Goal: Ask a question: Seek information or help from site administrators or community

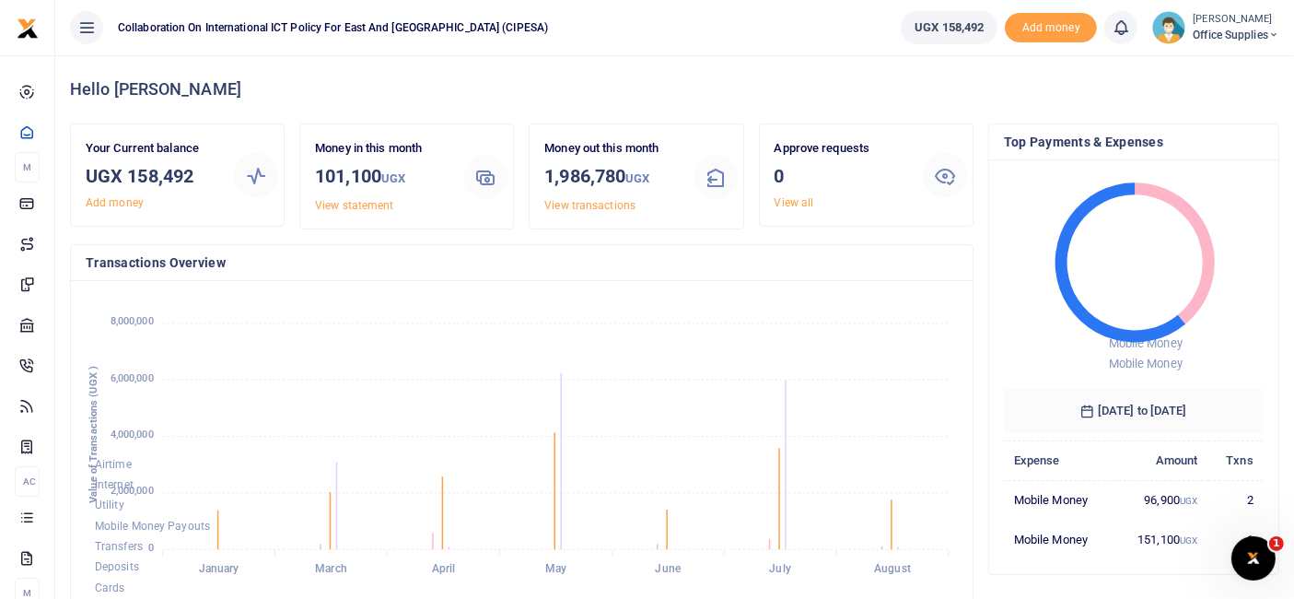
click at [1270, 35] on icon at bounding box center [1274, 35] width 11 height 13
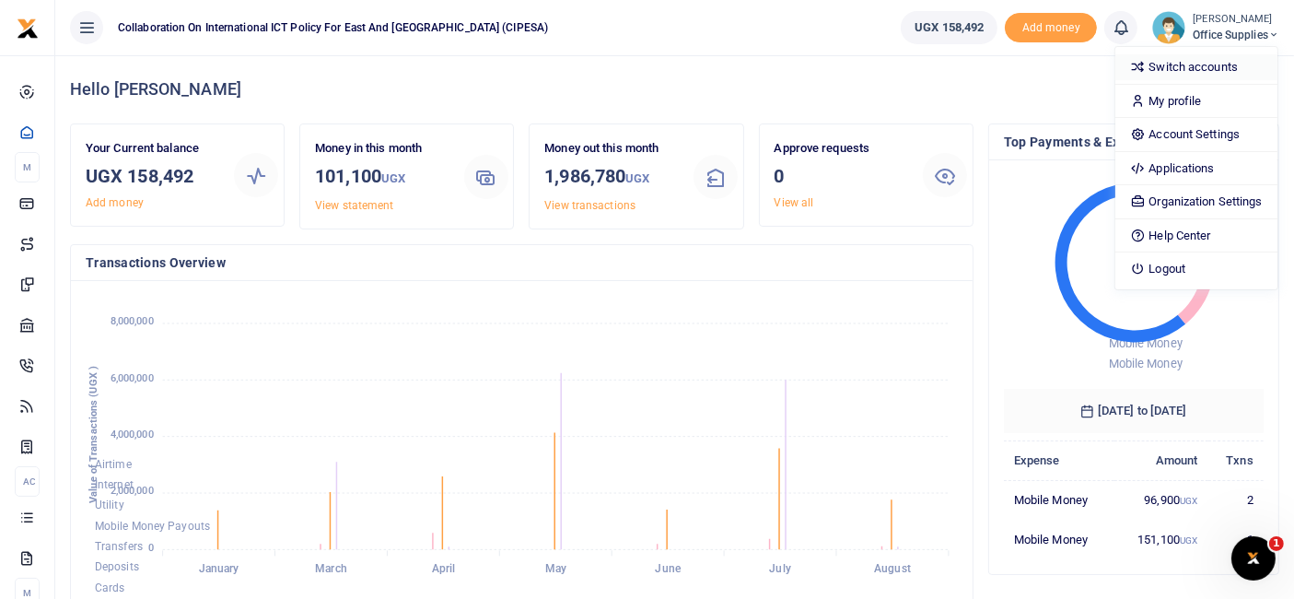
click at [1211, 64] on link "Switch accounts" at bounding box center [1196, 67] width 161 height 26
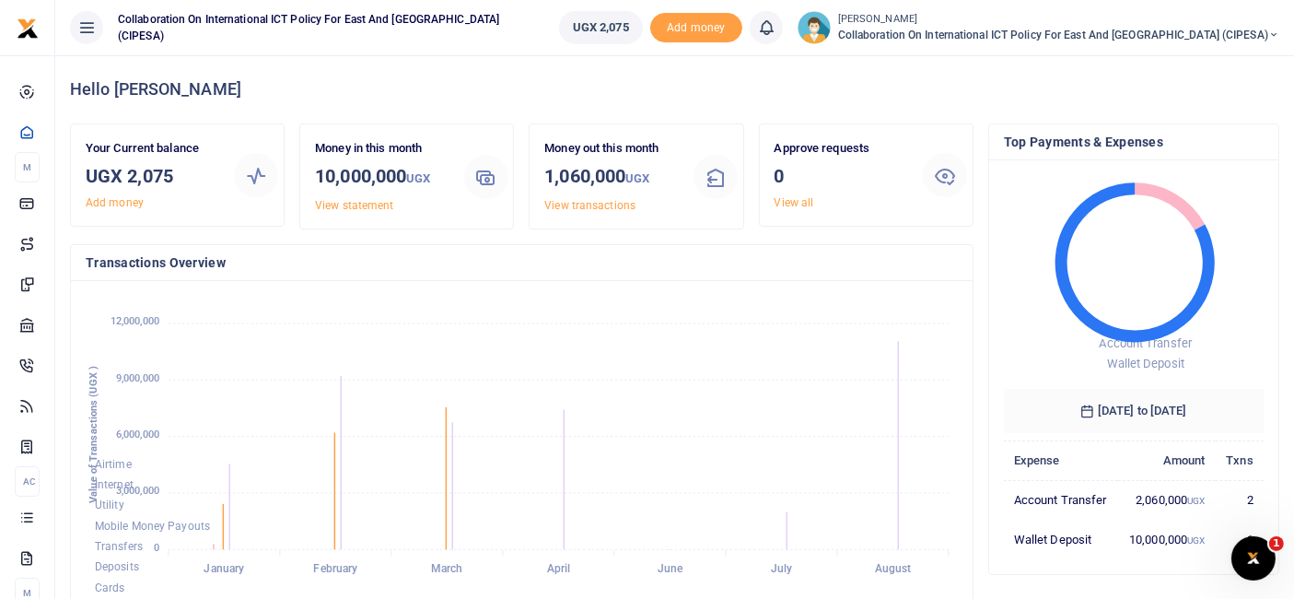
click at [1134, 35] on span "Collaboration on International ICT Policy For East and [GEOGRAPHIC_DATA] (CIPES…" at bounding box center [1058, 35] width 441 height 17
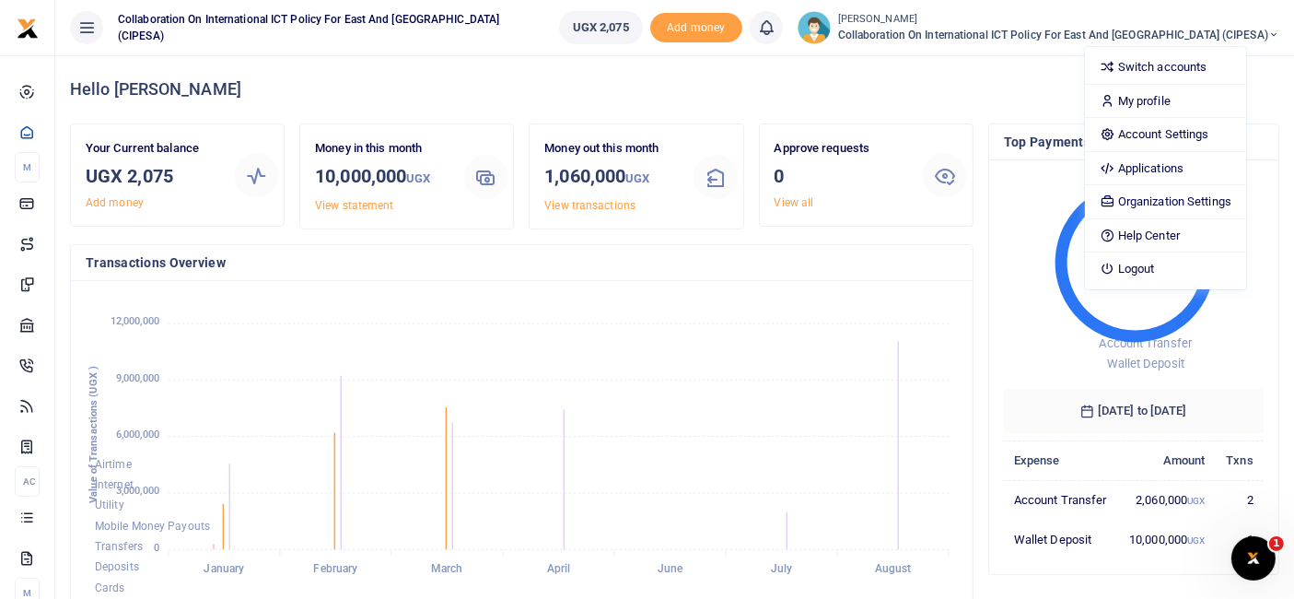
click at [1000, 32] on span "Collaboration on International ICT Policy For East and [GEOGRAPHIC_DATA] (CIPES…" at bounding box center [1058, 35] width 441 height 17
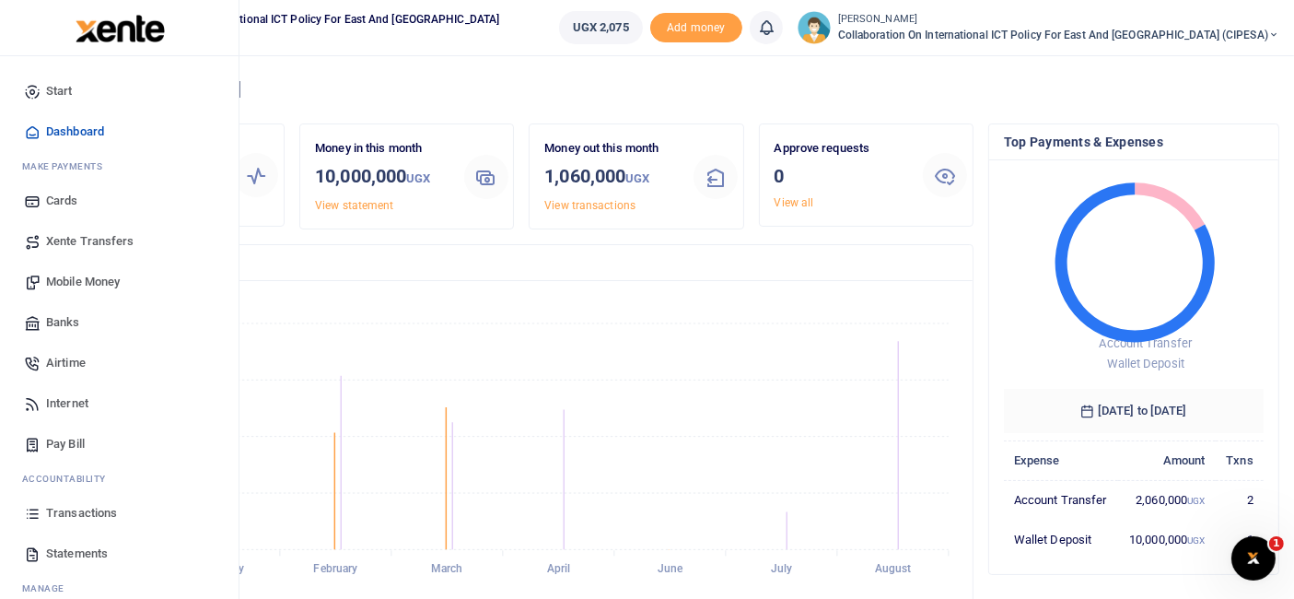
scroll to position [57, 0]
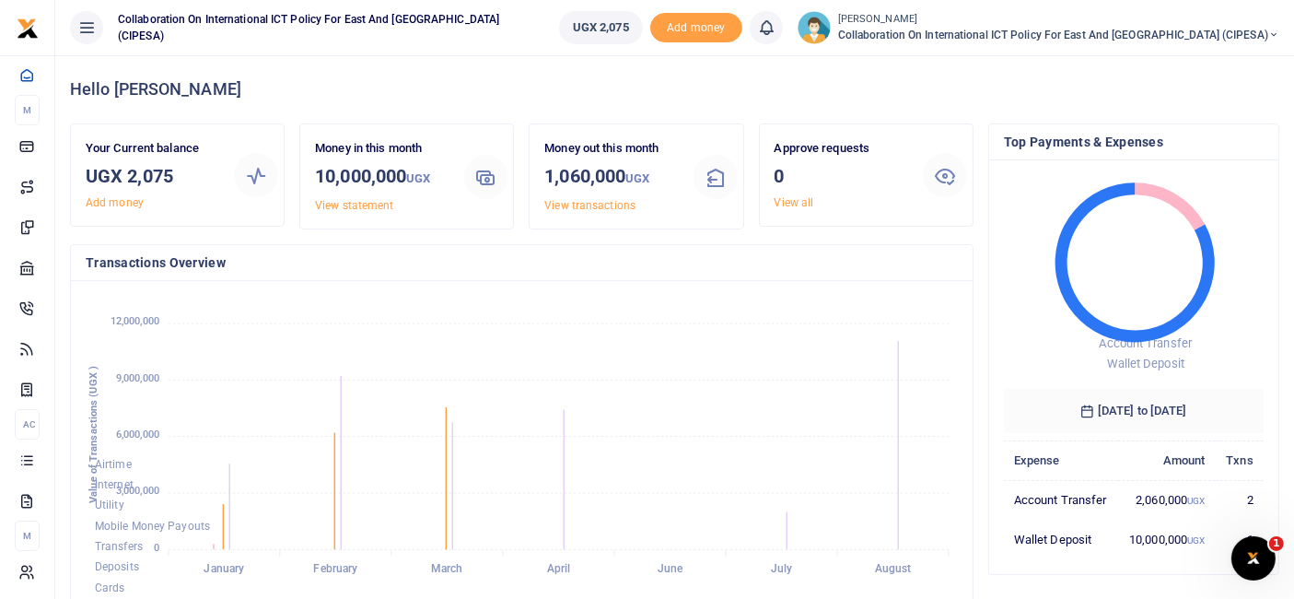
click at [992, 35] on span "Collaboration on International ICT Policy For East and [GEOGRAPHIC_DATA] (CIPES…" at bounding box center [1058, 35] width 441 height 17
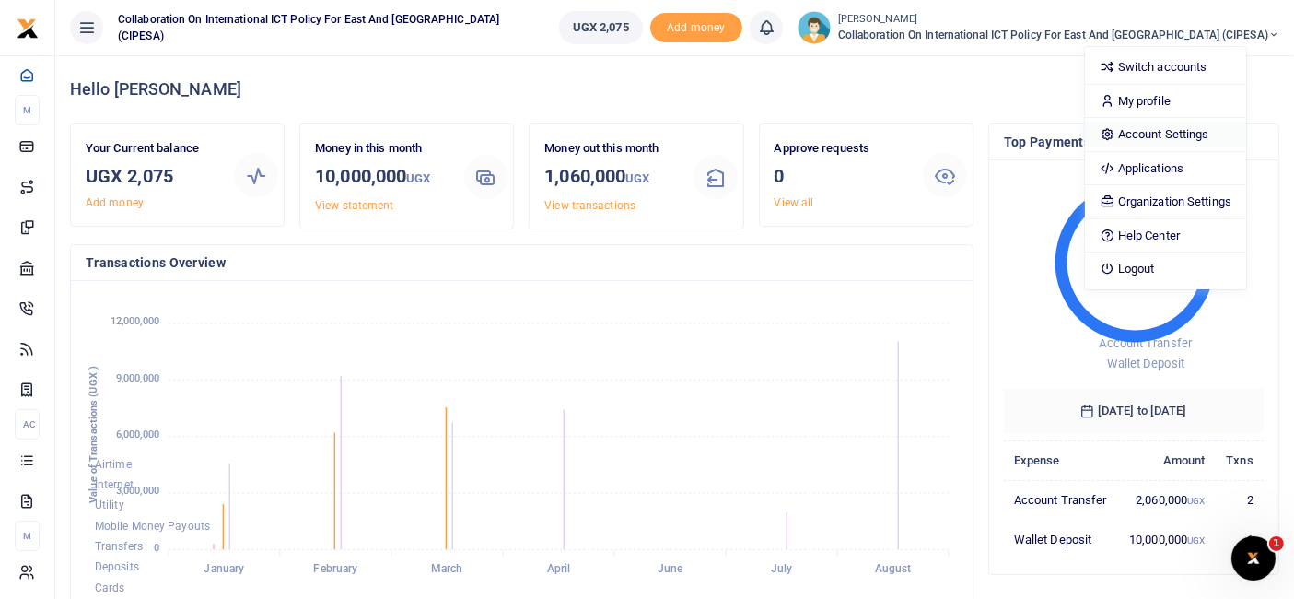
click at [1188, 132] on link "Account Settings" at bounding box center [1165, 135] width 161 height 26
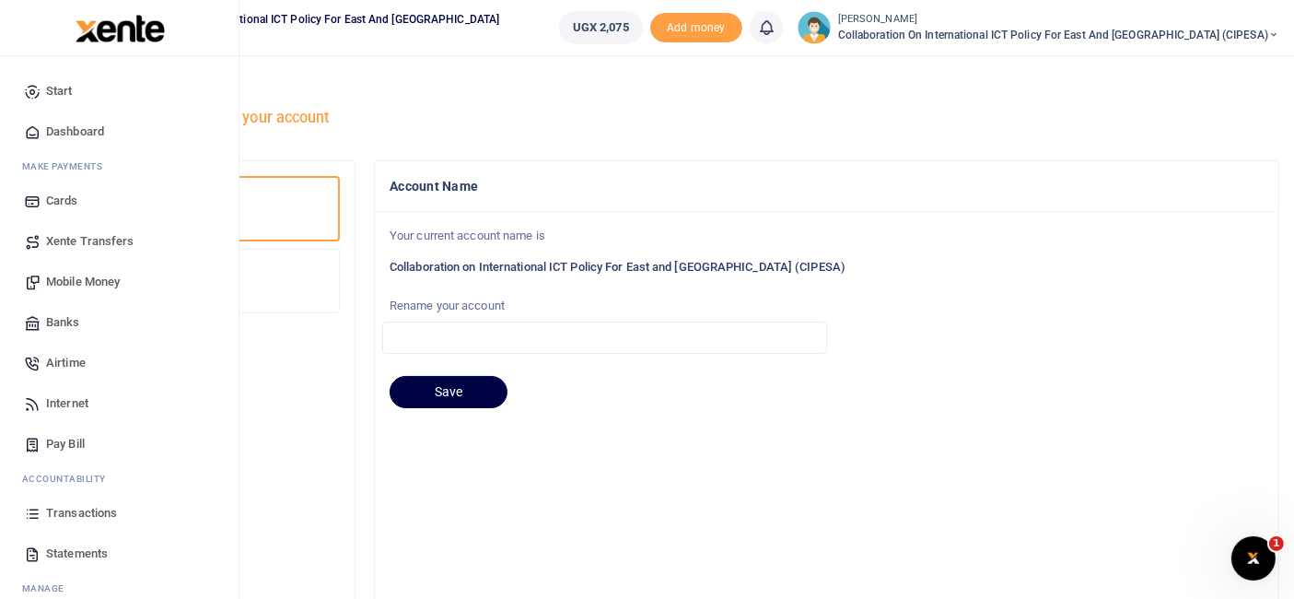
click at [87, 507] on span "Transactions" at bounding box center [81, 513] width 71 height 18
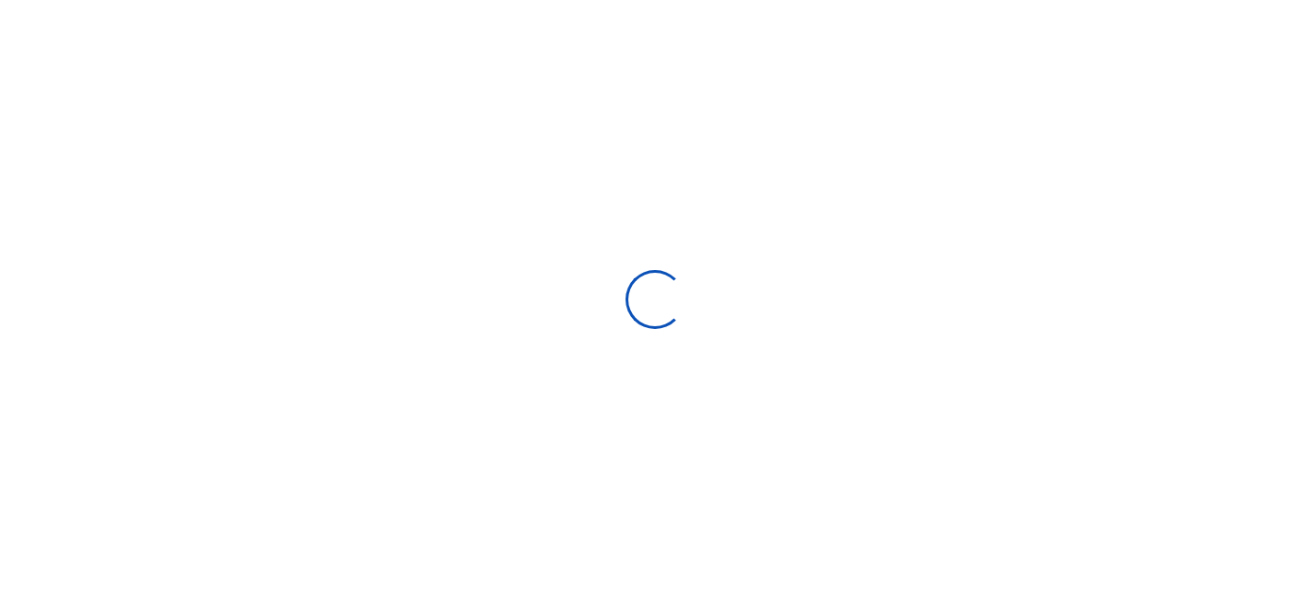
select select
type input "[DATE] - [DATE]"
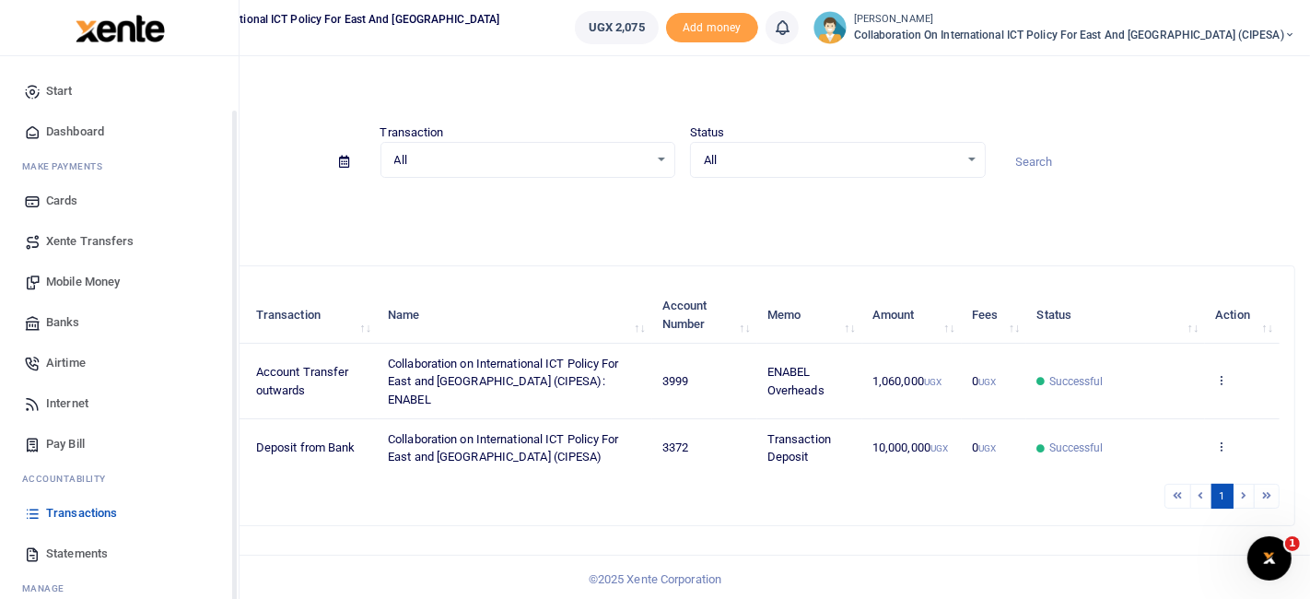
scroll to position [57, 0]
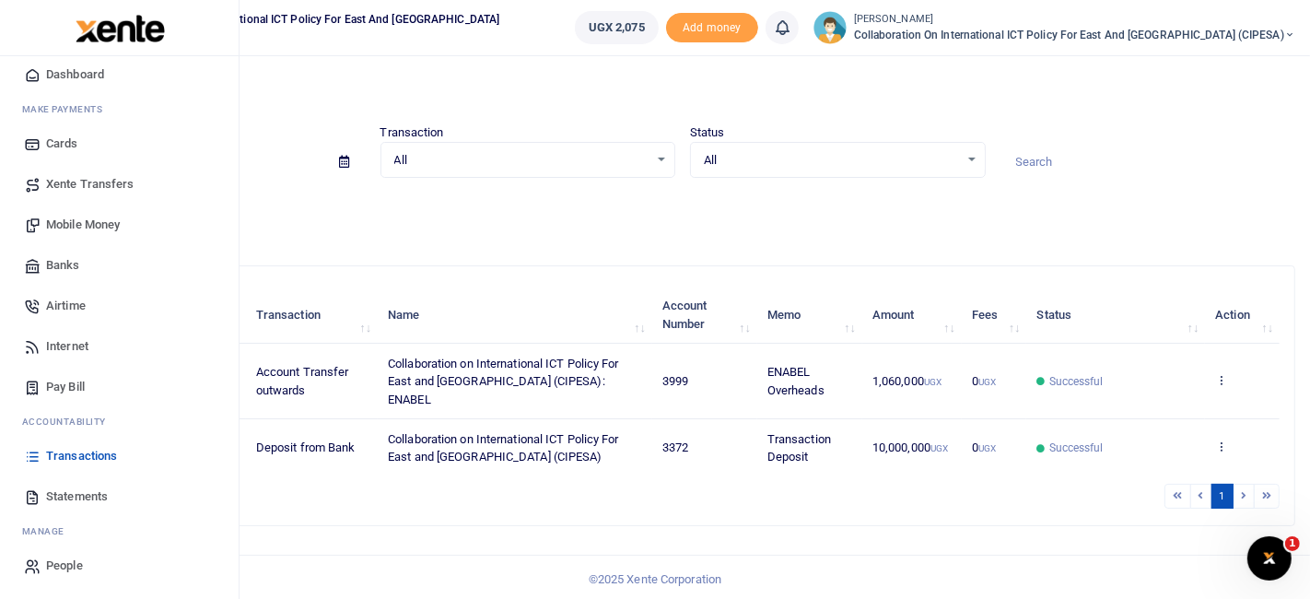
click at [63, 262] on span "Banks" at bounding box center [63, 265] width 34 height 18
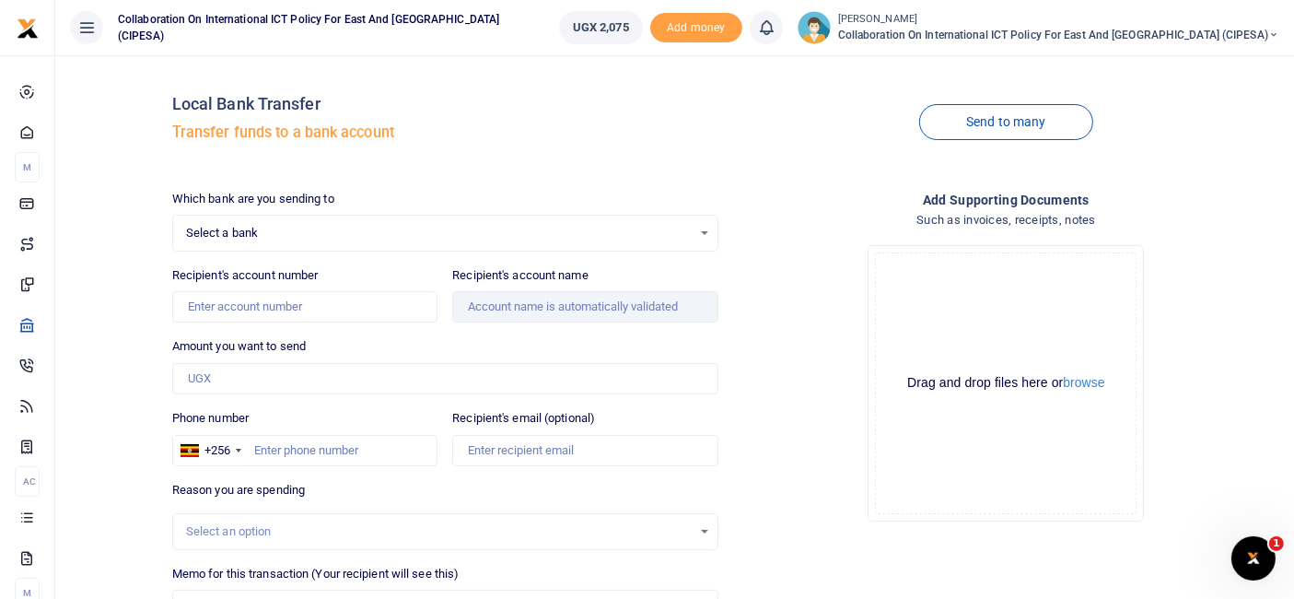
click at [418, 31] on span "Collaboration on International ICT Policy For East and [GEOGRAPHIC_DATA] (CIPES…" at bounding box center [317, 27] width 412 height 33
click at [85, 28] on icon at bounding box center [86, 28] width 18 height 20
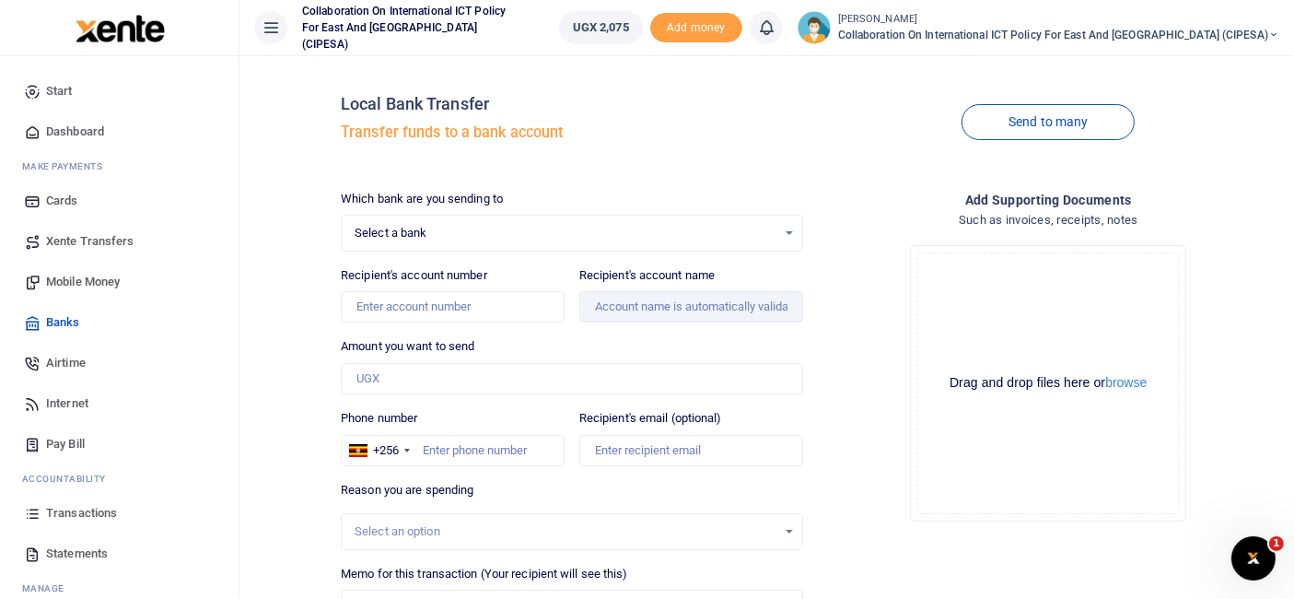
click at [68, 130] on span "Dashboard" at bounding box center [75, 132] width 58 height 18
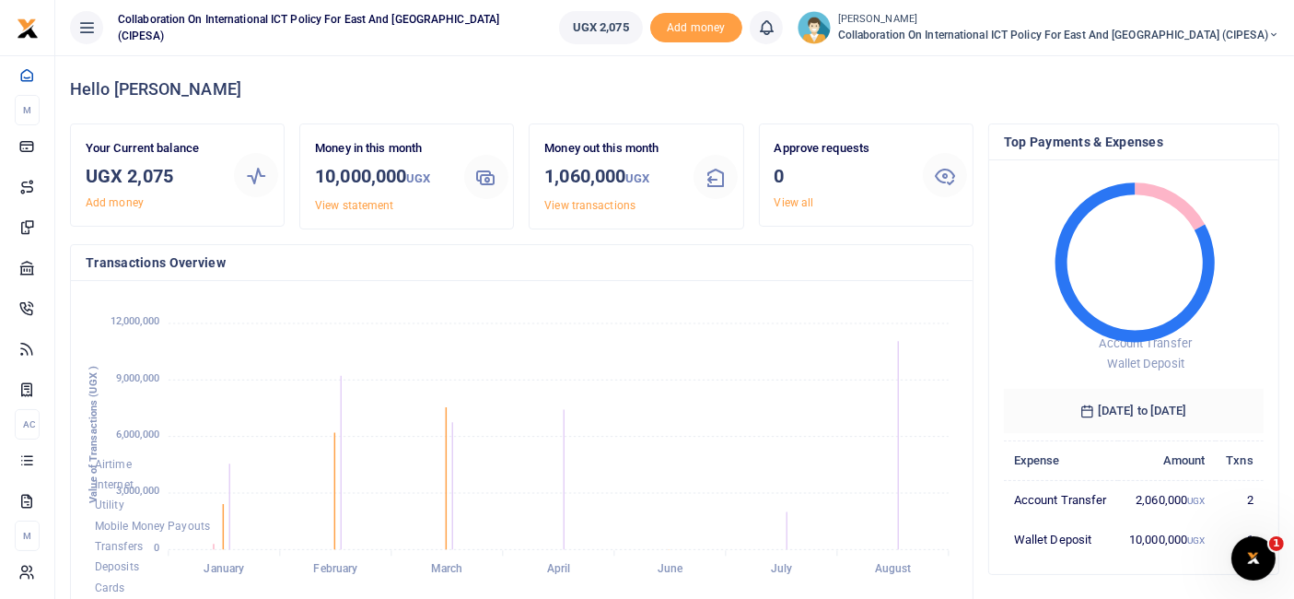
click at [1270, 31] on icon at bounding box center [1274, 35] width 11 height 13
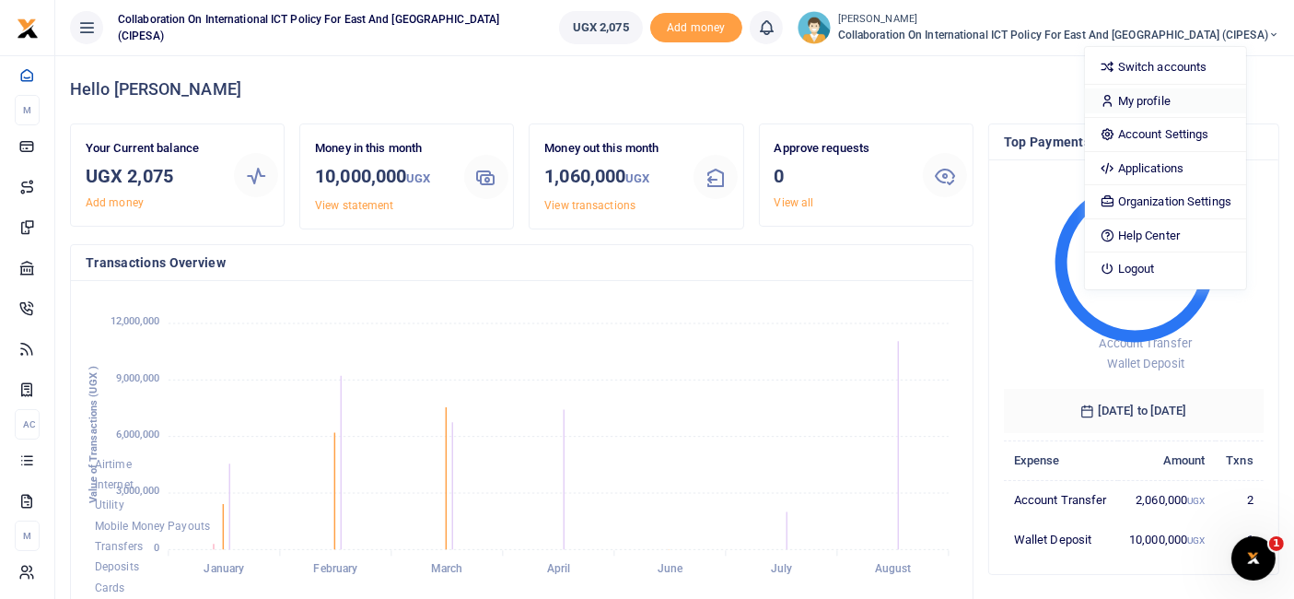
click at [1165, 99] on link "My profile" at bounding box center [1165, 101] width 161 height 26
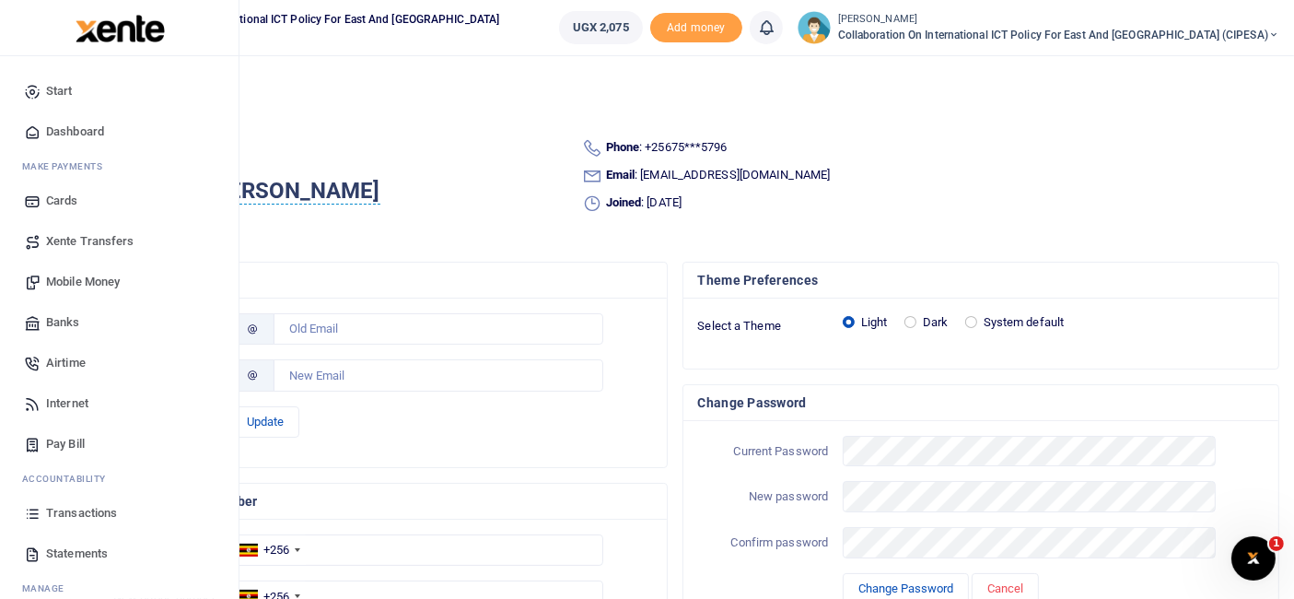
click at [64, 557] on span "Statements" at bounding box center [77, 553] width 62 height 18
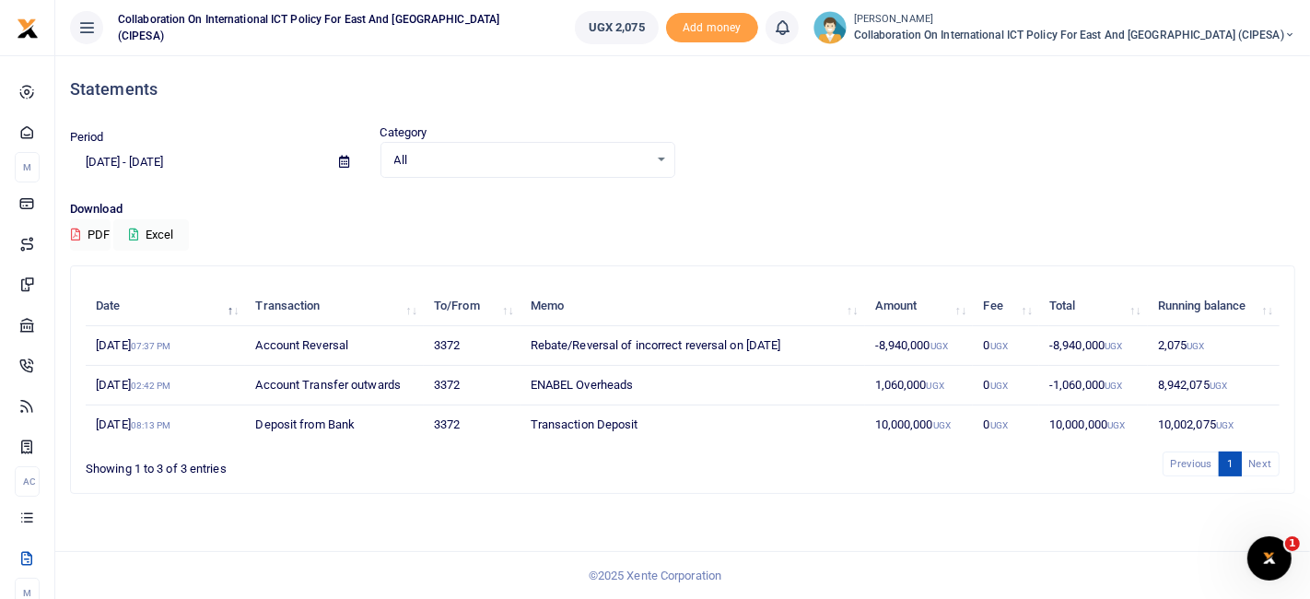
click at [1071, 33] on span "Collaboration on International ICT Policy For East and [GEOGRAPHIC_DATA] (CIPES…" at bounding box center [1074, 35] width 441 height 17
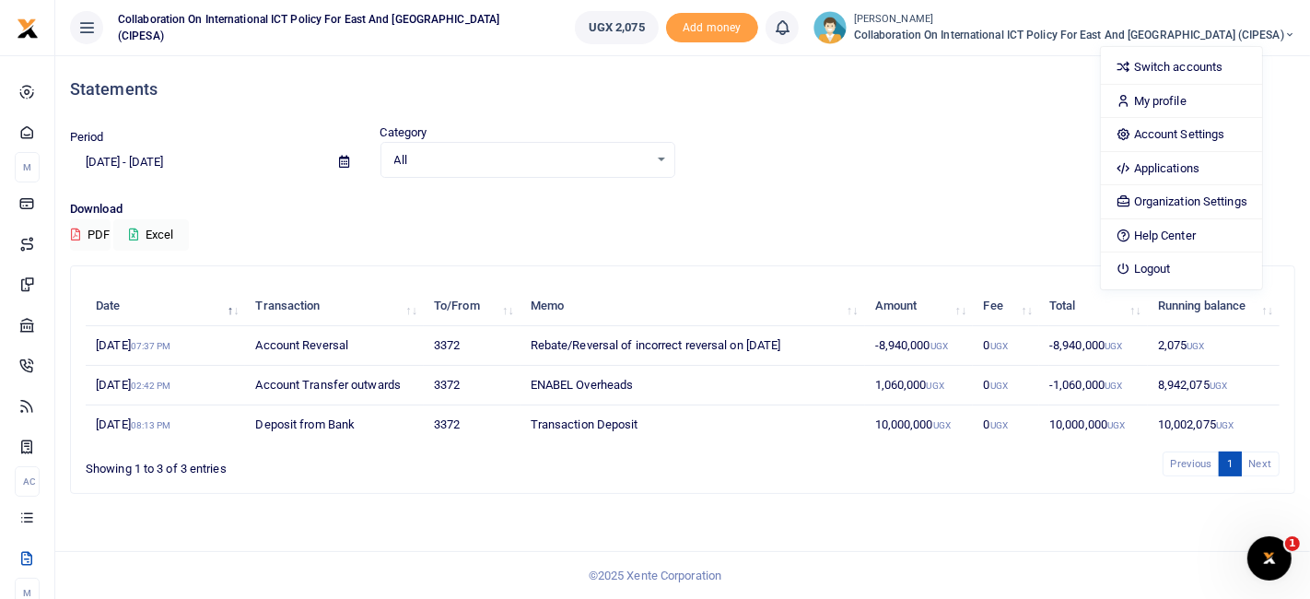
click at [81, 24] on icon at bounding box center [86, 28] width 18 height 20
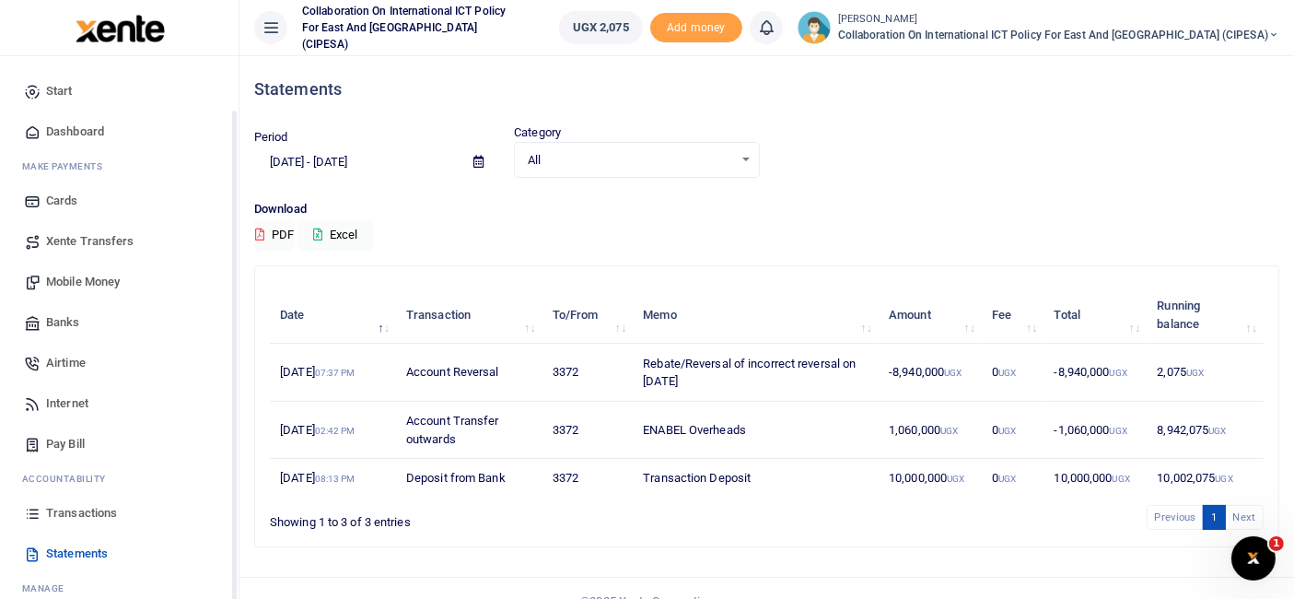
scroll to position [57, 0]
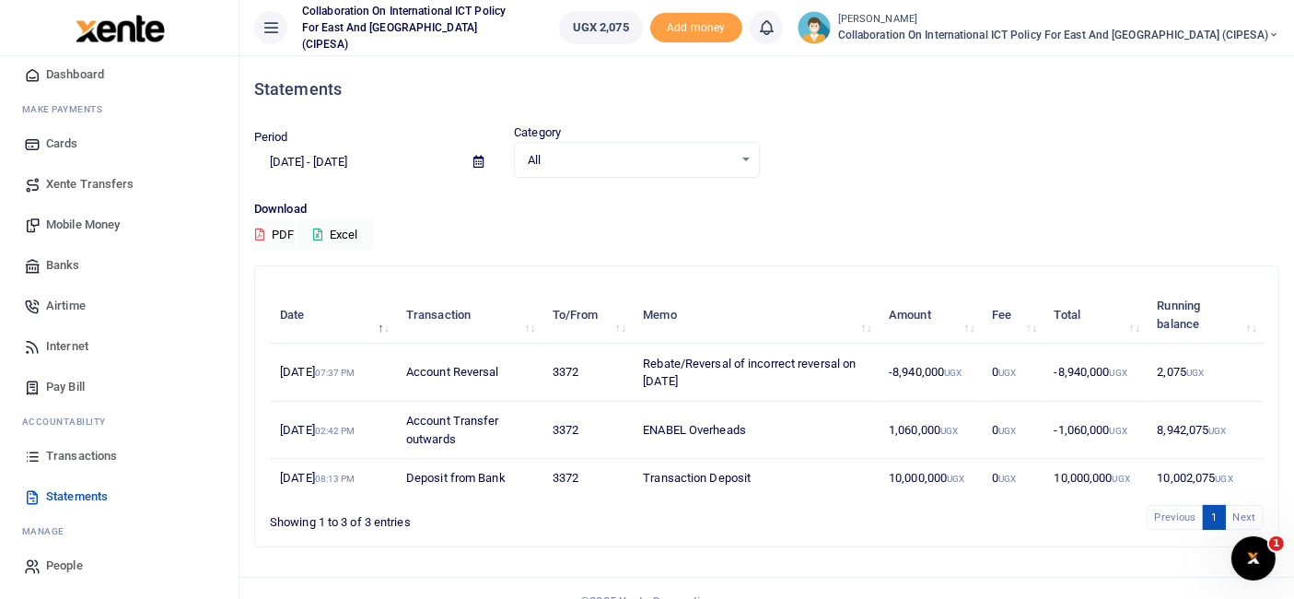
click at [76, 182] on span "Xente Transfers" at bounding box center [90, 184] width 88 height 18
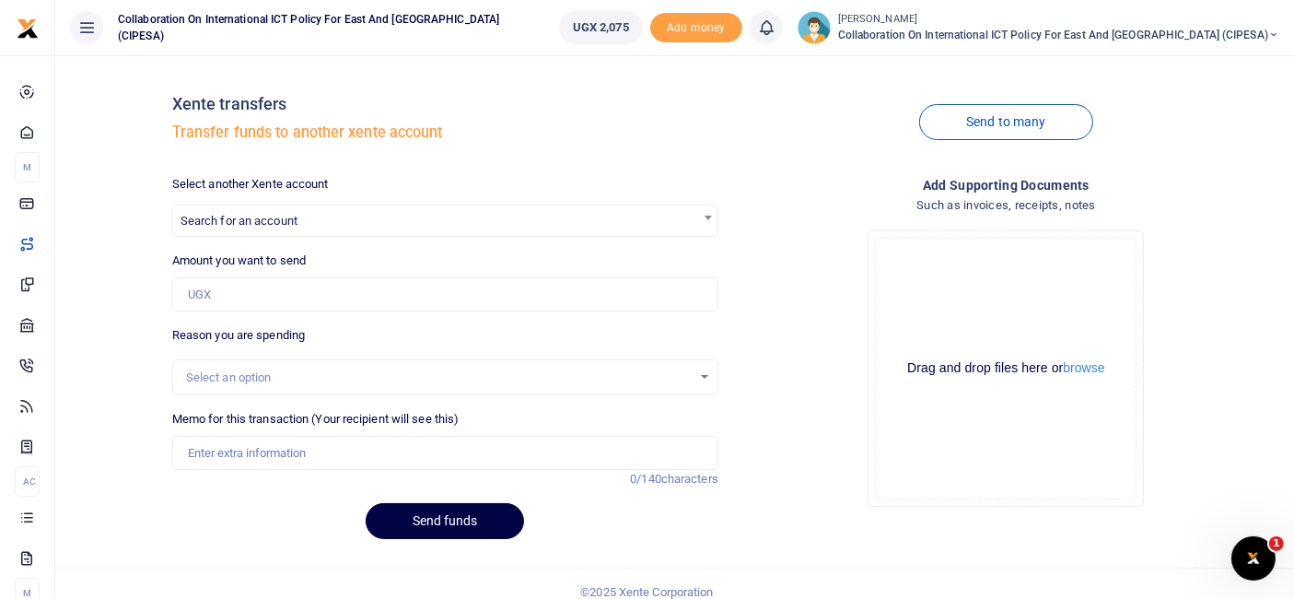
click at [951, 32] on span "Collaboration on International ICT Policy For East and [GEOGRAPHIC_DATA] (CIPES…" at bounding box center [1058, 35] width 441 height 17
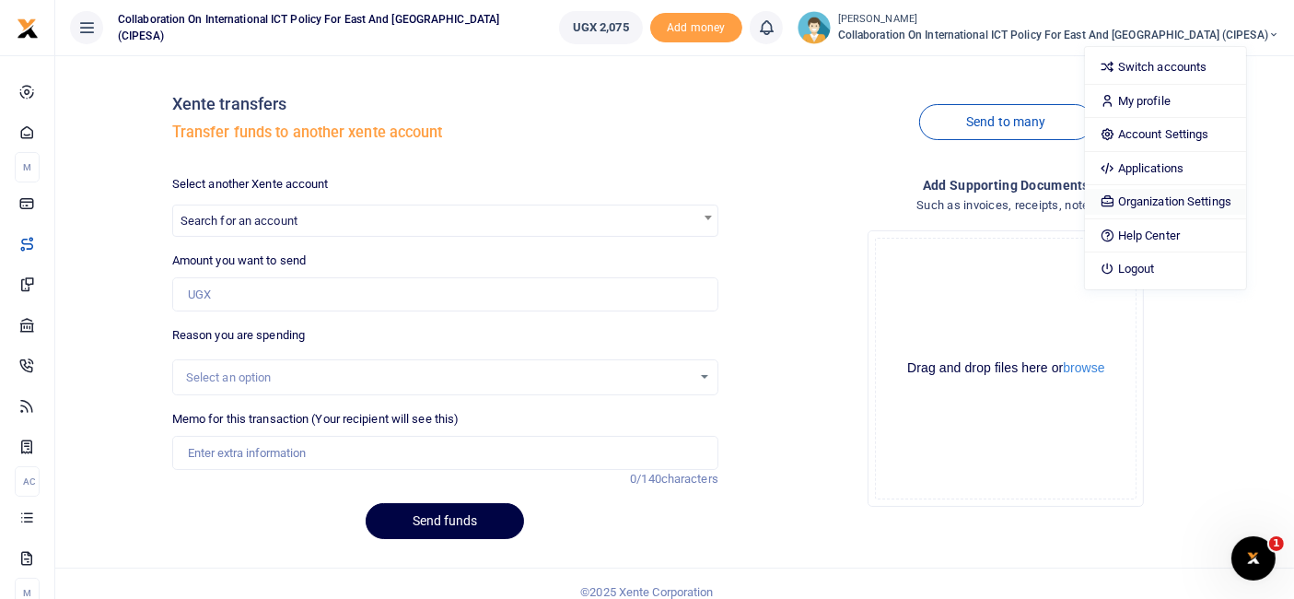
click at [1208, 205] on link "Organization Settings" at bounding box center [1165, 202] width 161 height 26
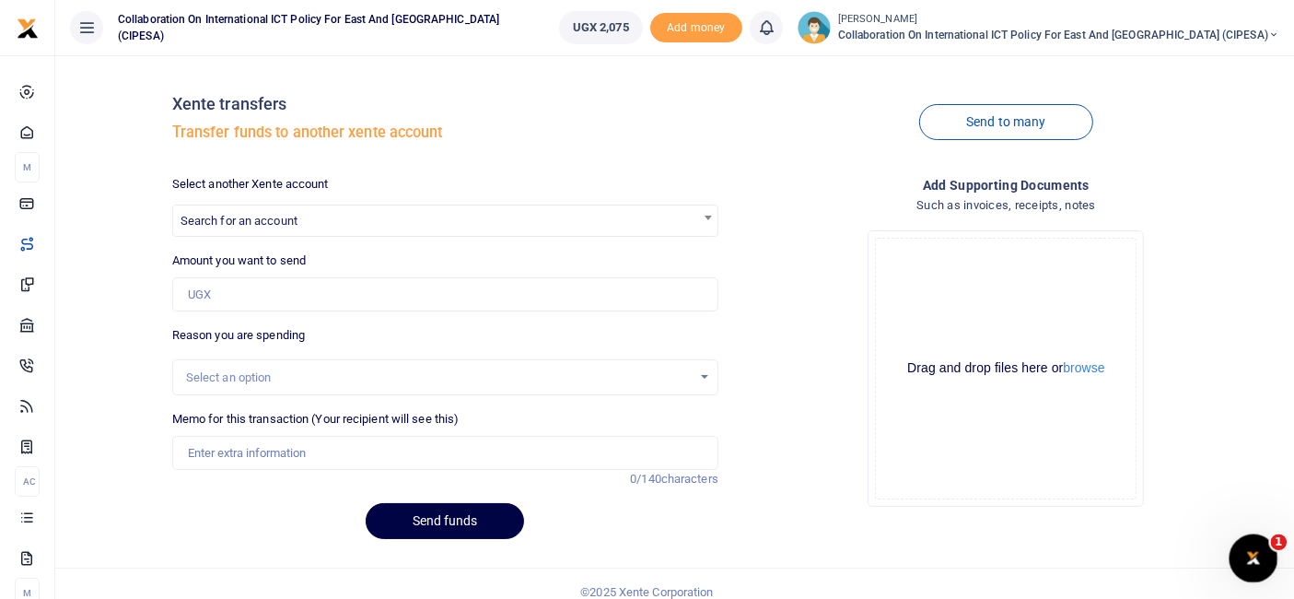
click at [1266, 535] on div "Open Intercom Messenger" at bounding box center [1251, 555] width 44 height 44
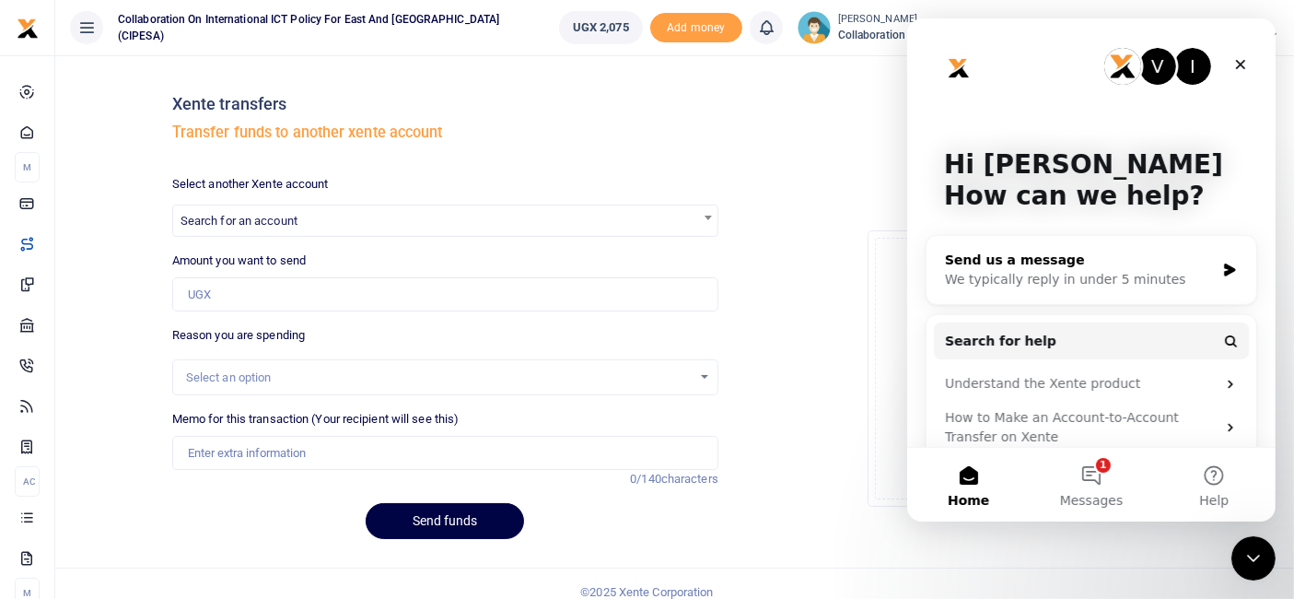
click at [1003, 264] on div "Send us a message" at bounding box center [1079, 260] width 270 height 19
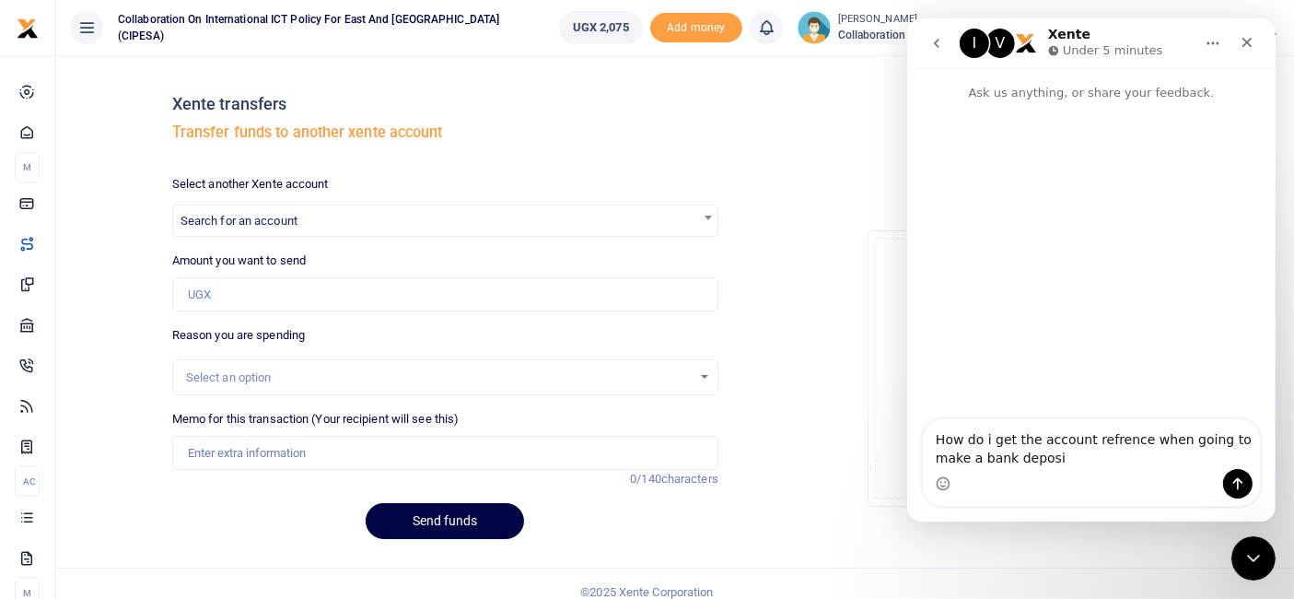
type textarea "How do i get the account refrence when going to make a bank deposit"
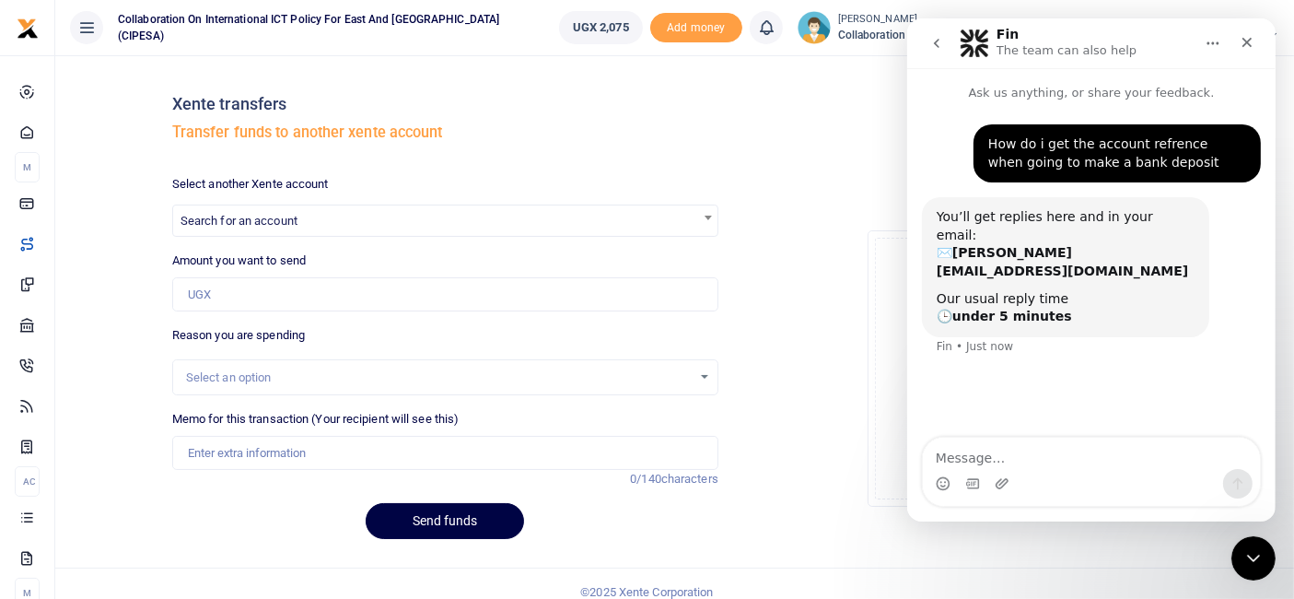
click at [850, 191] on h4 "Add supporting Documents" at bounding box center [1006, 185] width 546 height 20
click at [729, 26] on span "Add money" at bounding box center [696, 28] width 92 height 30
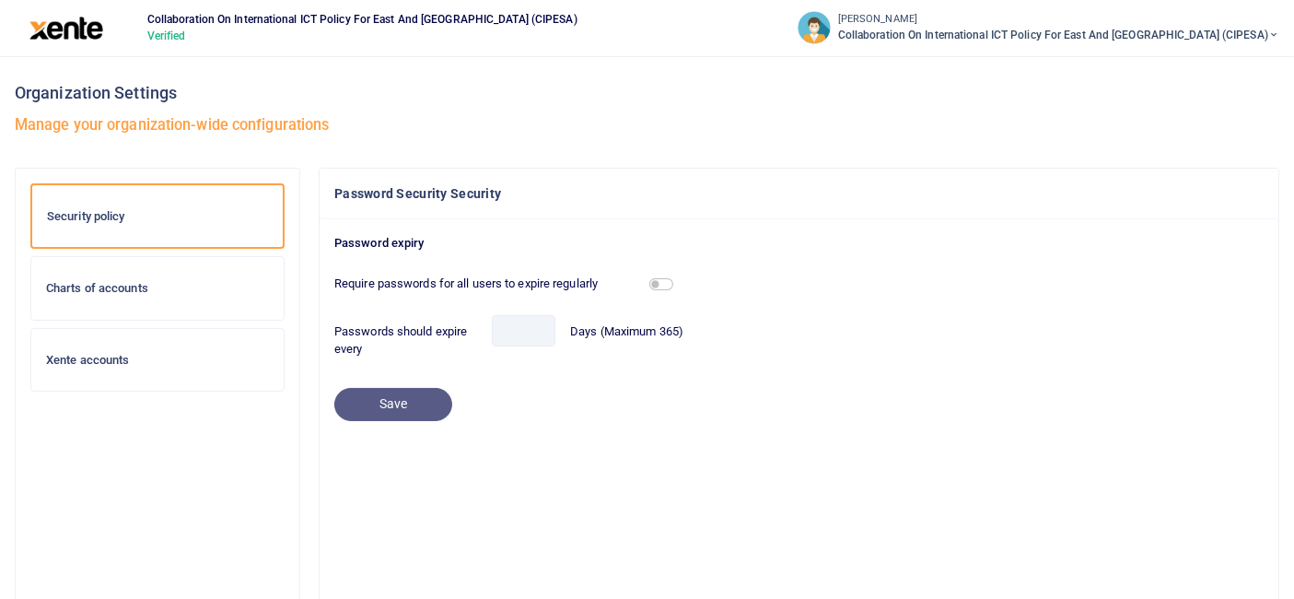
click at [99, 354] on h6 "Xente accounts" at bounding box center [157, 360] width 223 height 15
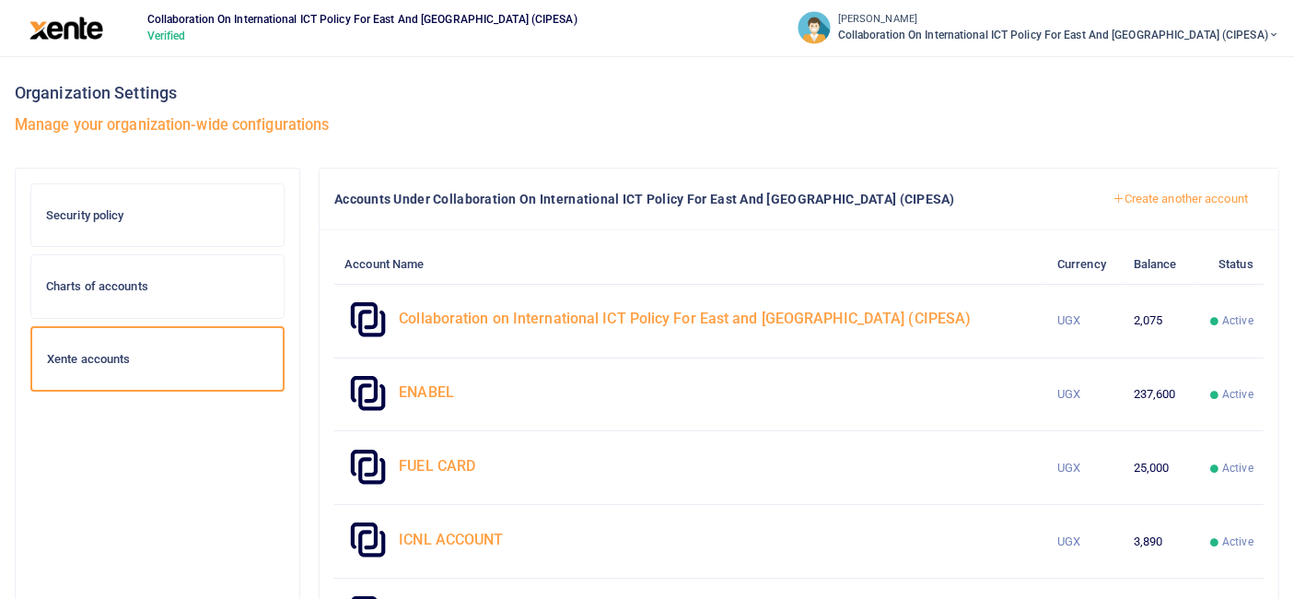
click at [86, 282] on h6 "Charts of accounts" at bounding box center [157, 286] width 223 height 15
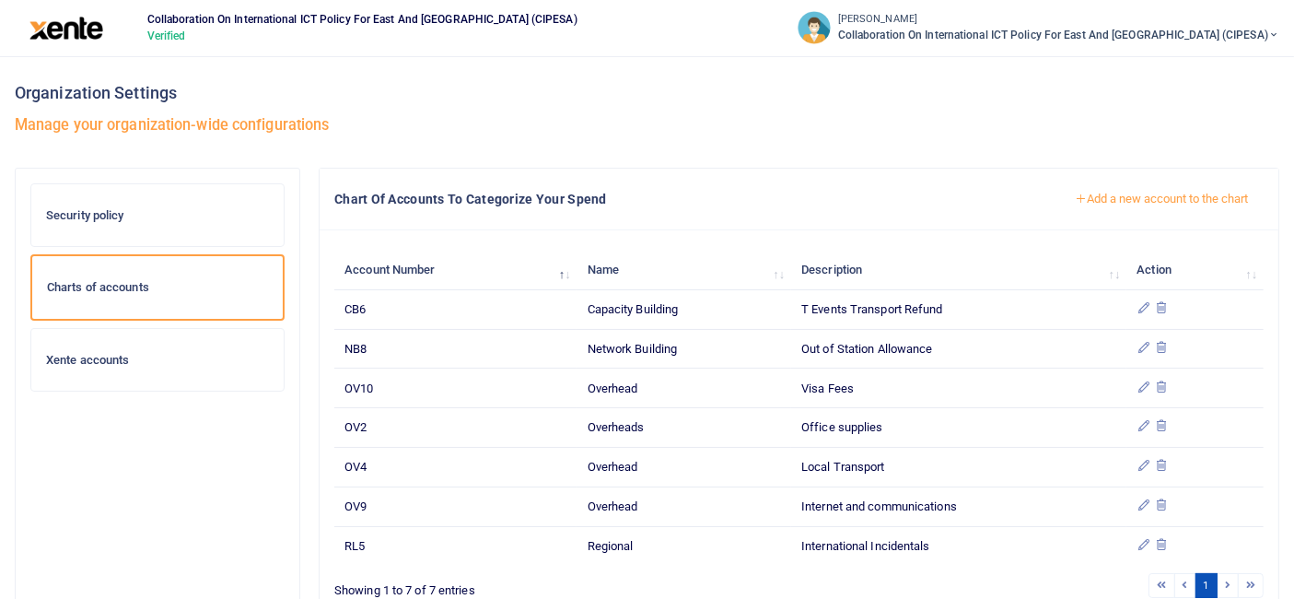
click at [107, 224] on div "Security policy" at bounding box center [157, 215] width 252 height 63
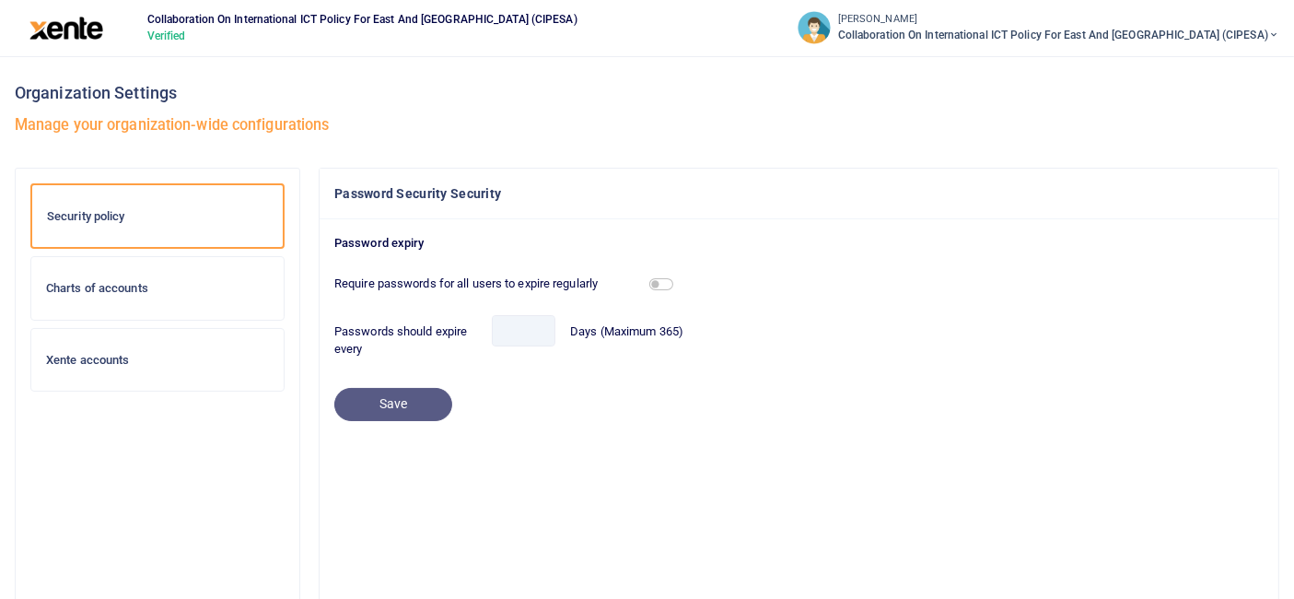
scroll to position [1, 0]
click at [1017, 30] on span "Collaboration on International ICT Policy For East and [GEOGRAPHIC_DATA] (CIPES…" at bounding box center [1058, 35] width 441 height 17
click at [1110, 139] on link "Help Center" at bounding box center [1123, 144] width 260 height 26
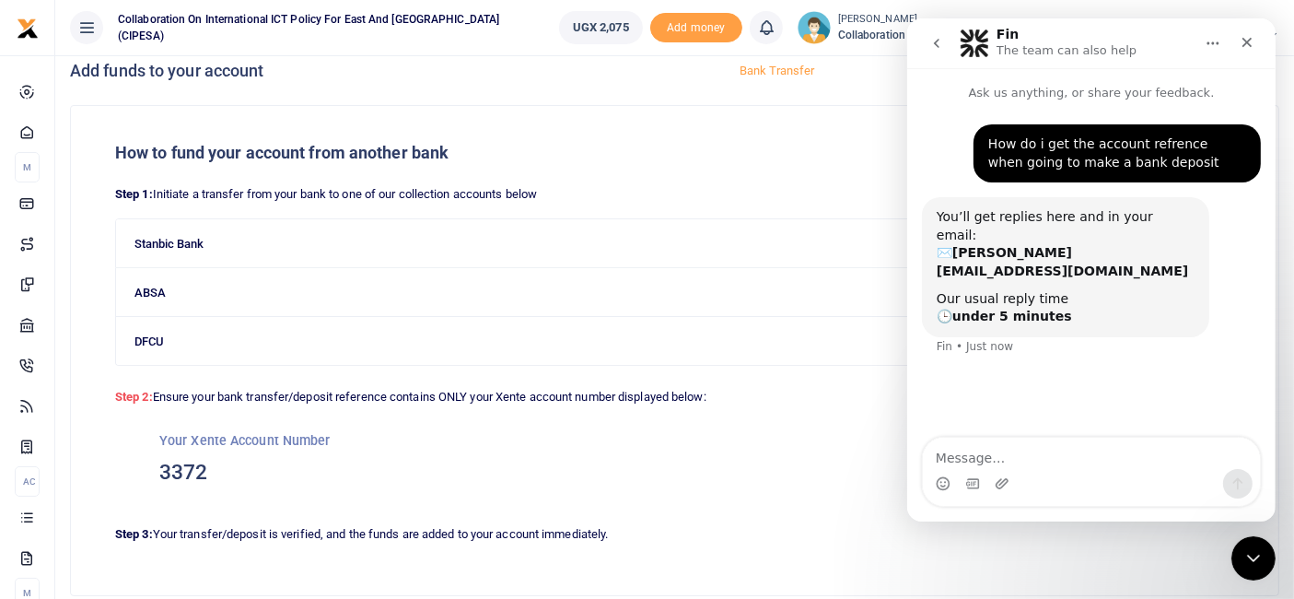
scroll to position [16, 0]
click at [1243, 43] on icon "Close" at bounding box center [1246, 42] width 15 height 15
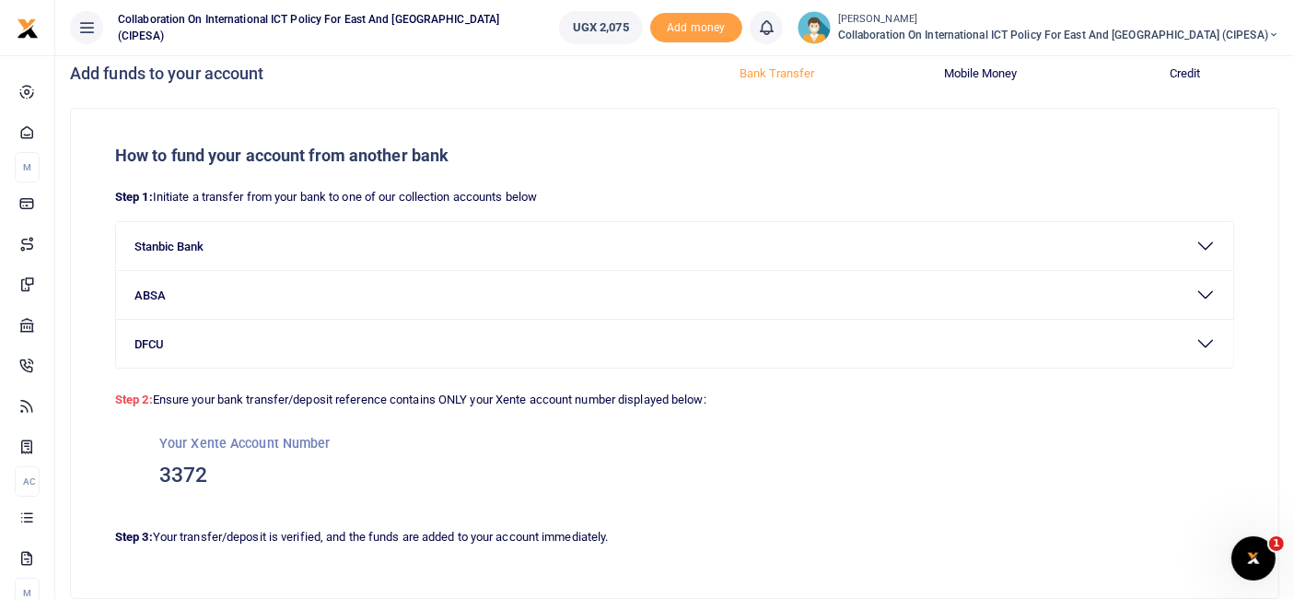
scroll to position [106, 0]
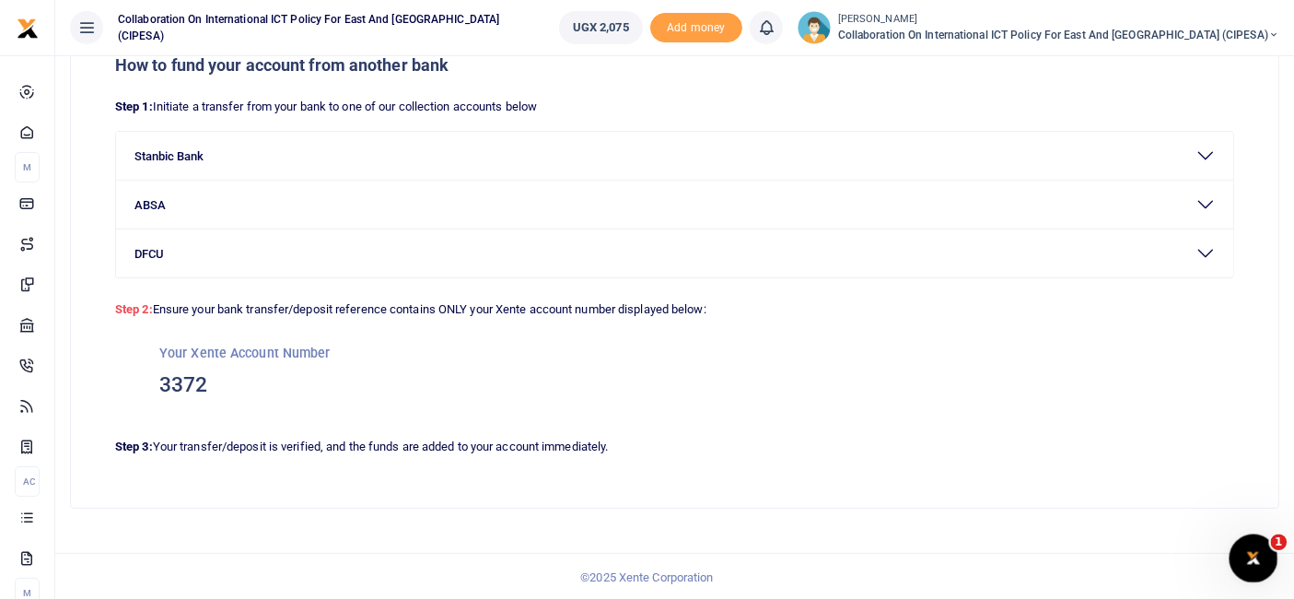
click at [1254, 557] on icon "Open Intercom Messenger" at bounding box center [1251, 556] width 30 height 30
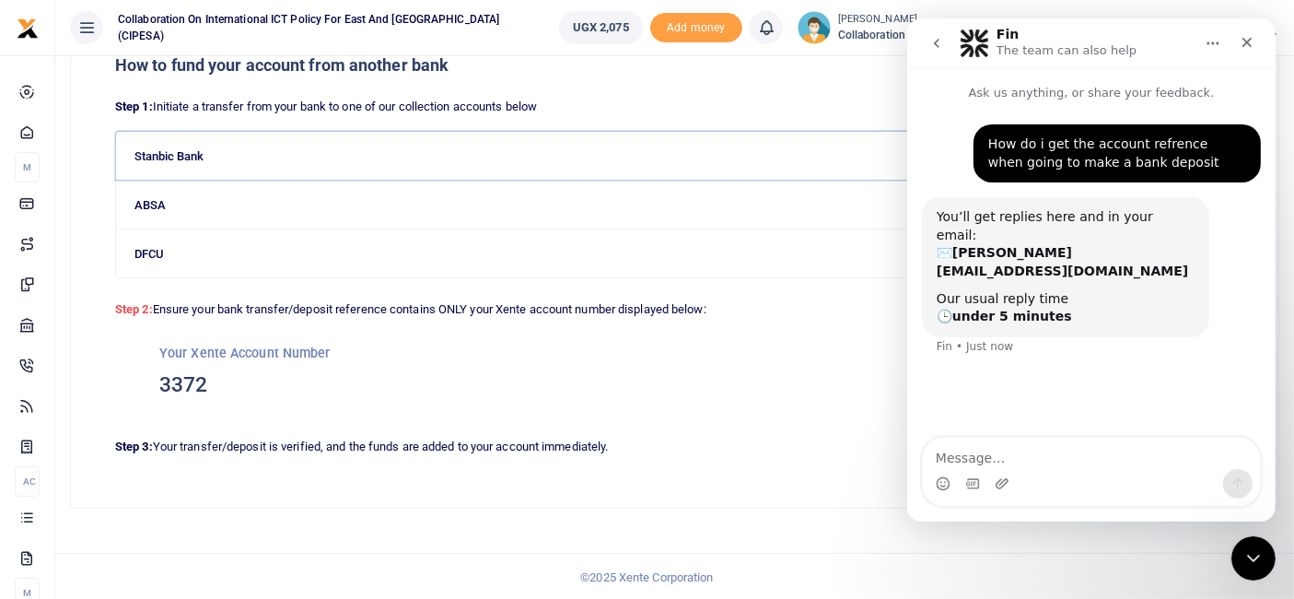
click at [720, 136] on button "Stanbic Bank" at bounding box center [675, 156] width 1118 height 48
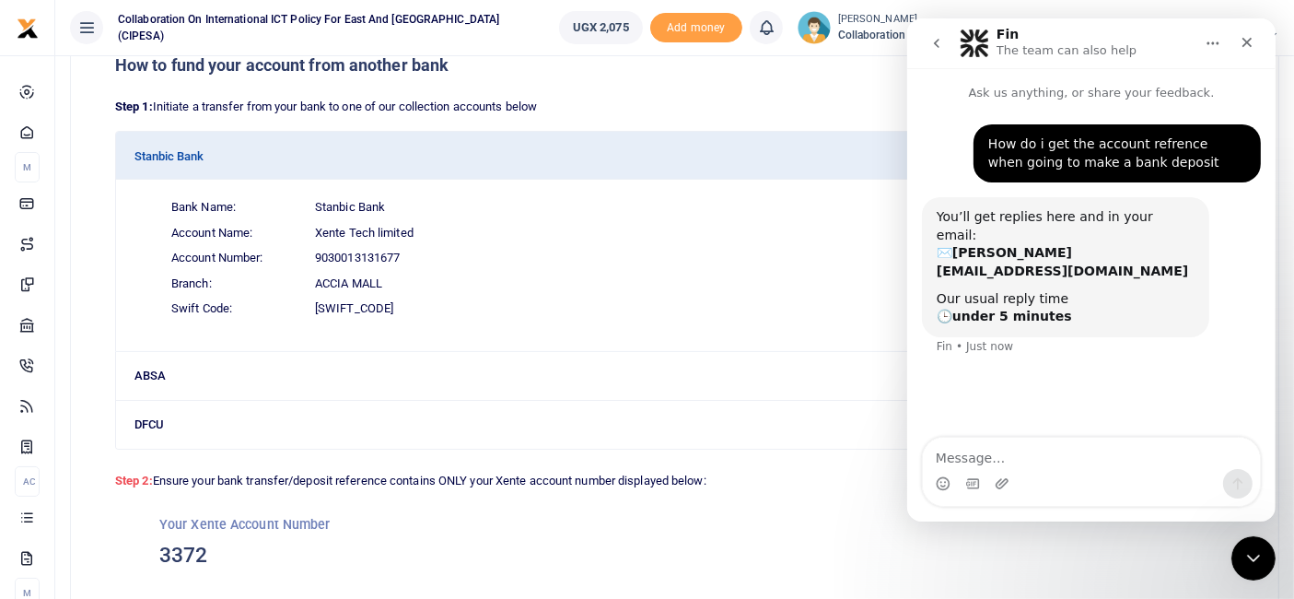
click at [729, 80] on div "How to fund your account from another bank Step 1: Initiate a transfer from you…" at bounding box center [675, 348] width 1208 height 661
click at [158, 378] on button "ABSA" at bounding box center [675, 376] width 1118 height 48
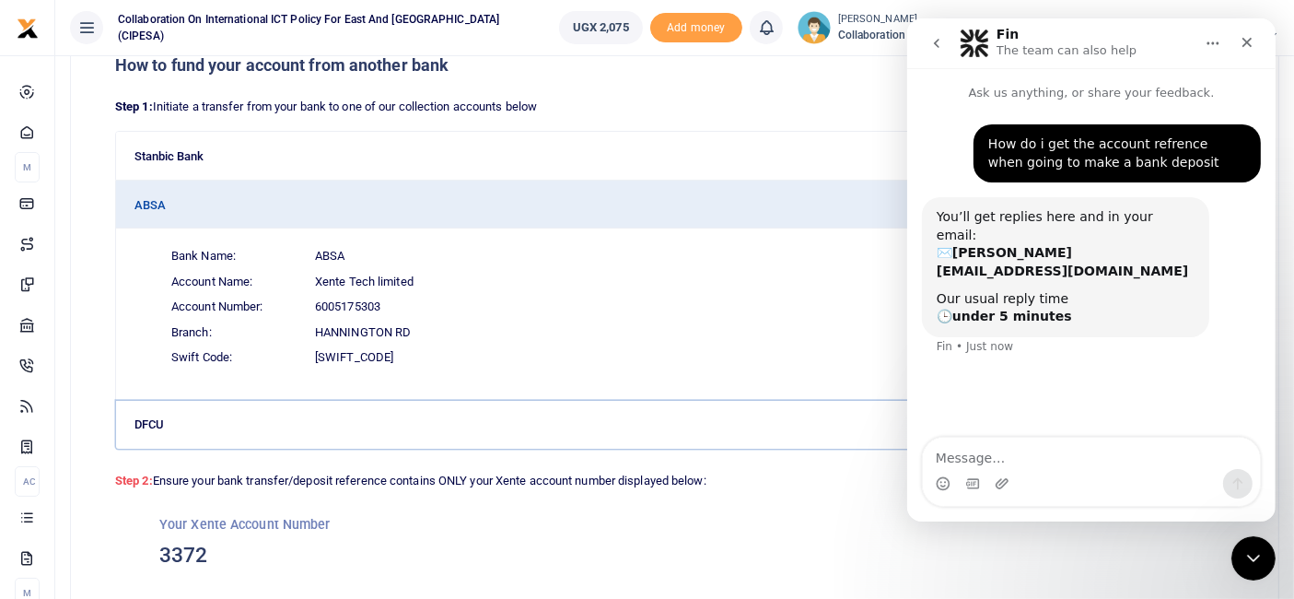
click at [155, 427] on button "DFCU" at bounding box center [675, 425] width 1118 height 48
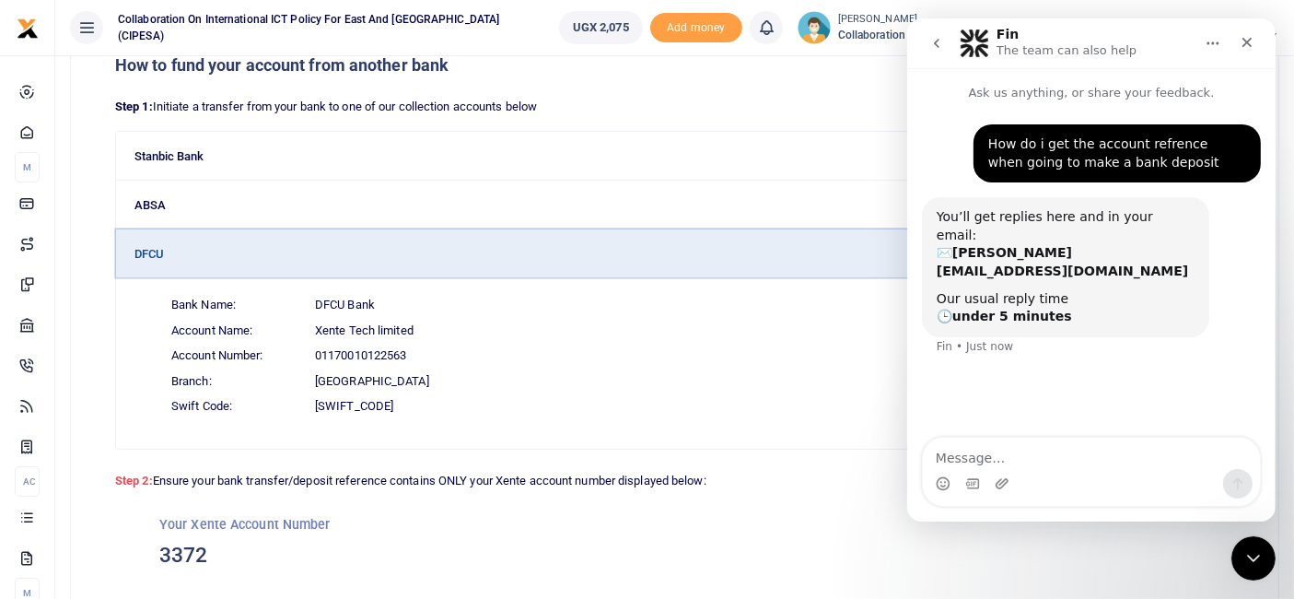
scroll to position [276, 0]
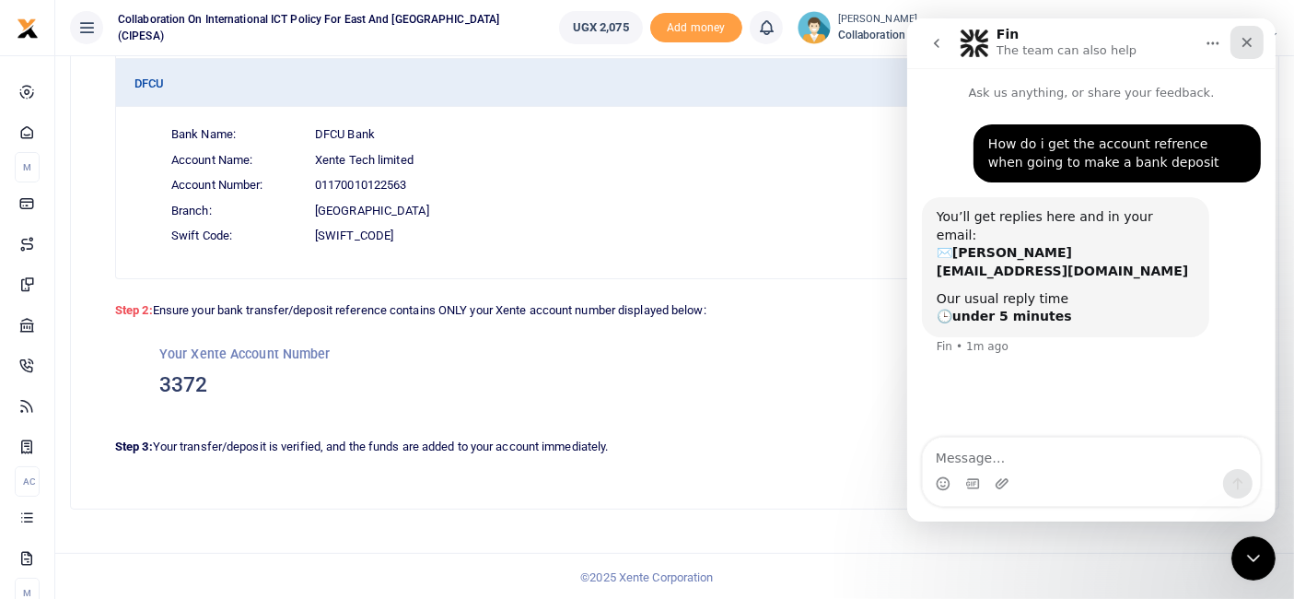
click at [1247, 41] on icon "Close" at bounding box center [1247, 43] width 10 height 10
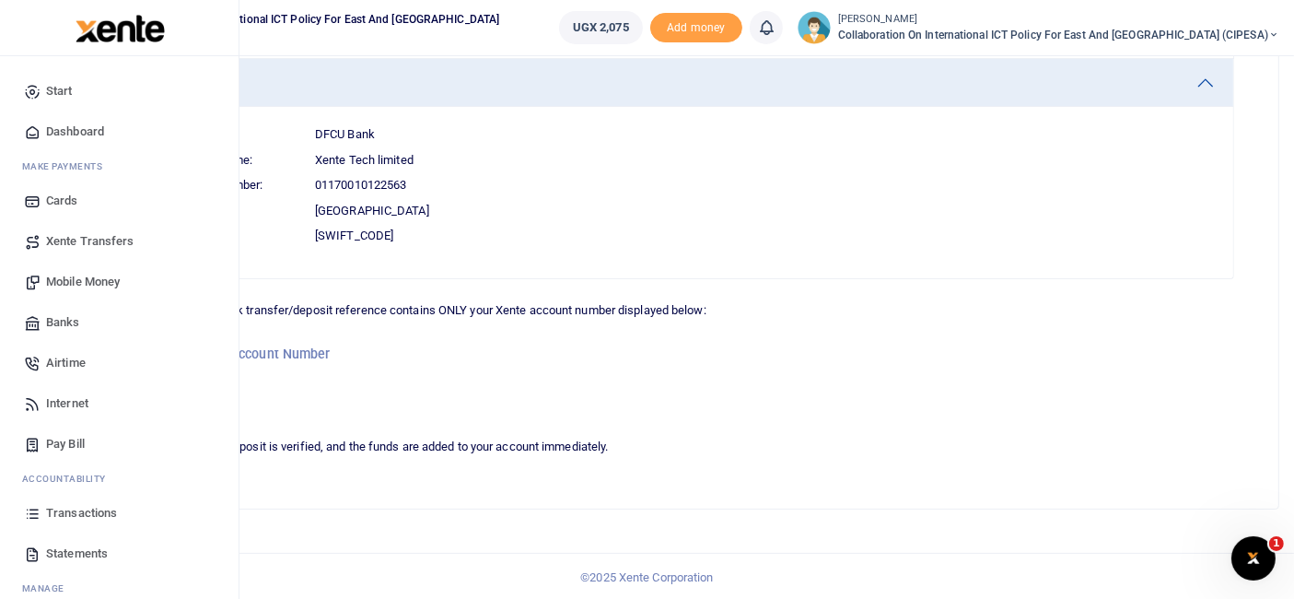
click at [87, 243] on span "Xente Transfers" at bounding box center [90, 241] width 88 height 18
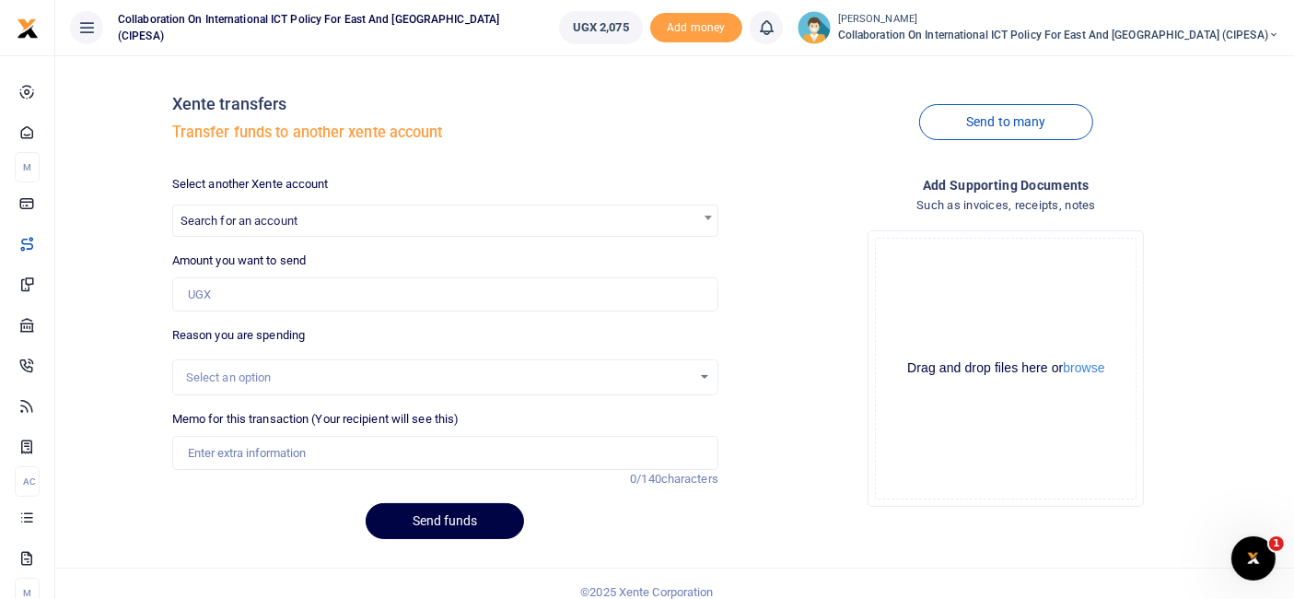
click at [1247, 45] on ul "UGX 2,075 Add money Notifications 0 You have no new notification [PERSON_NAME] …" at bounding box center [919, 27] width 750 height 55
click at [1140, 31] on span "Collaboration on International ICT Policy For East and [GEOGRAPHIC_DATA] (CIPES…" at bounding box center [1058, 35] width 441 height 17
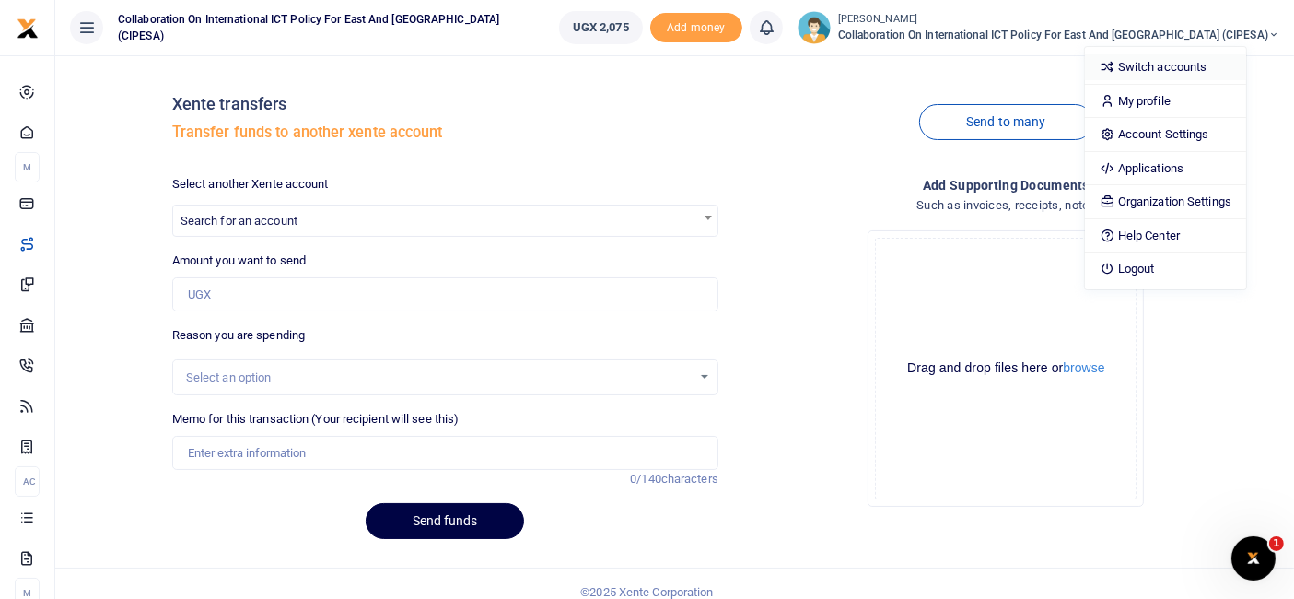
click at [1177, 62] on link "Switch accounts" at bounding box center [1165, 67] width 161 height 26
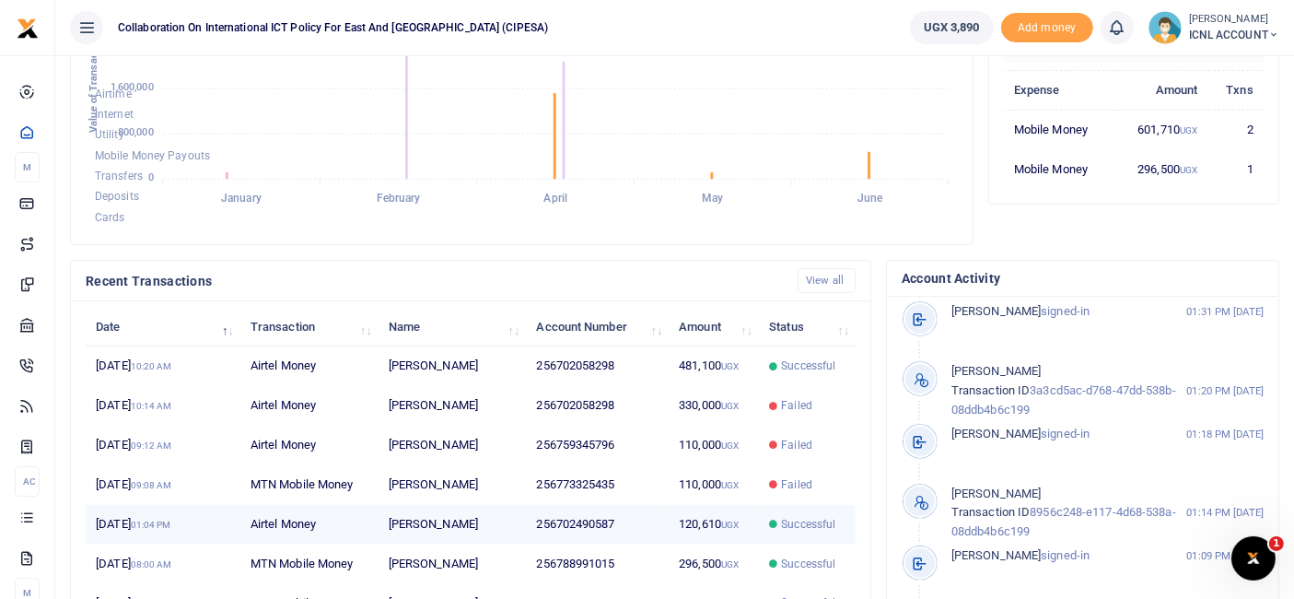
scroll to position [372, 0]
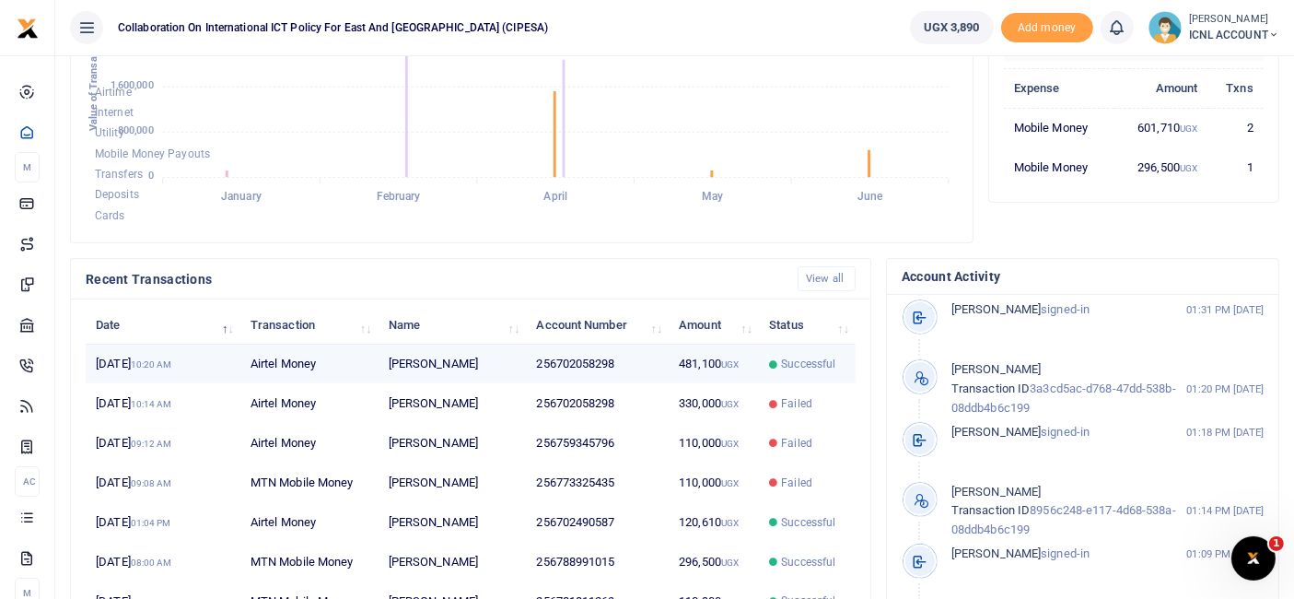
click at [268, 357] on td "Airtel Money" at bounding box center [309, 365] width 138 height 40
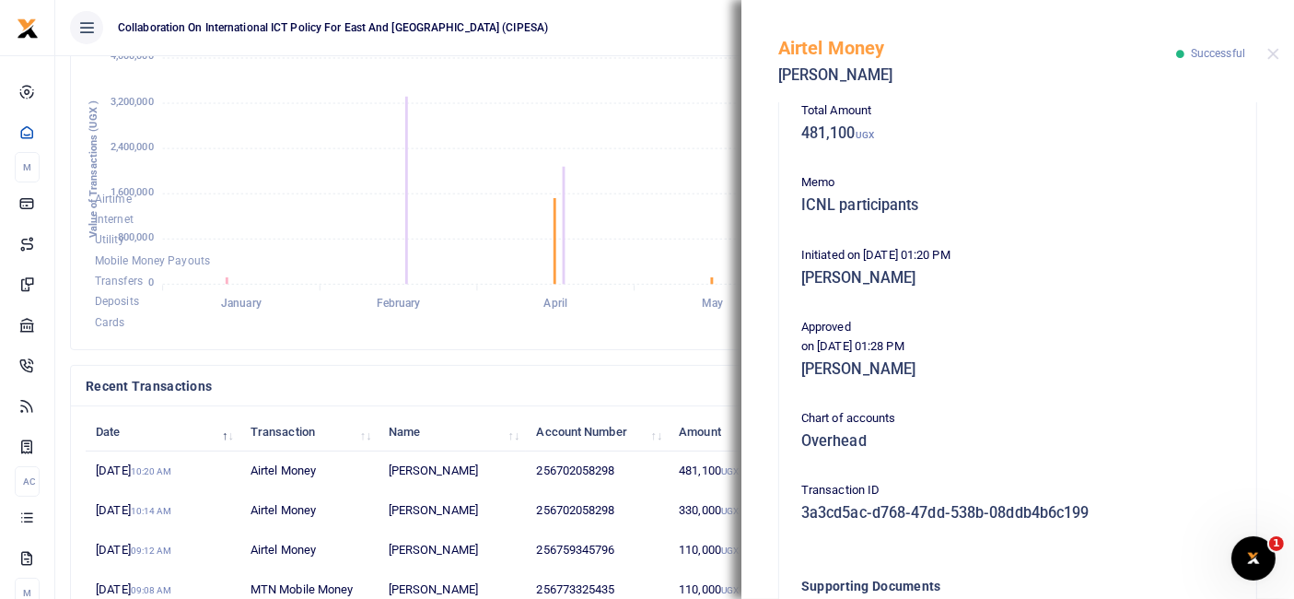
scroll to position [244, 0]
click at [1273, 53] on button "Close" at bounding box center [1274, 54] width 12 height 12
